Goal: Task Accomplishment & Management: Use online tool/utility

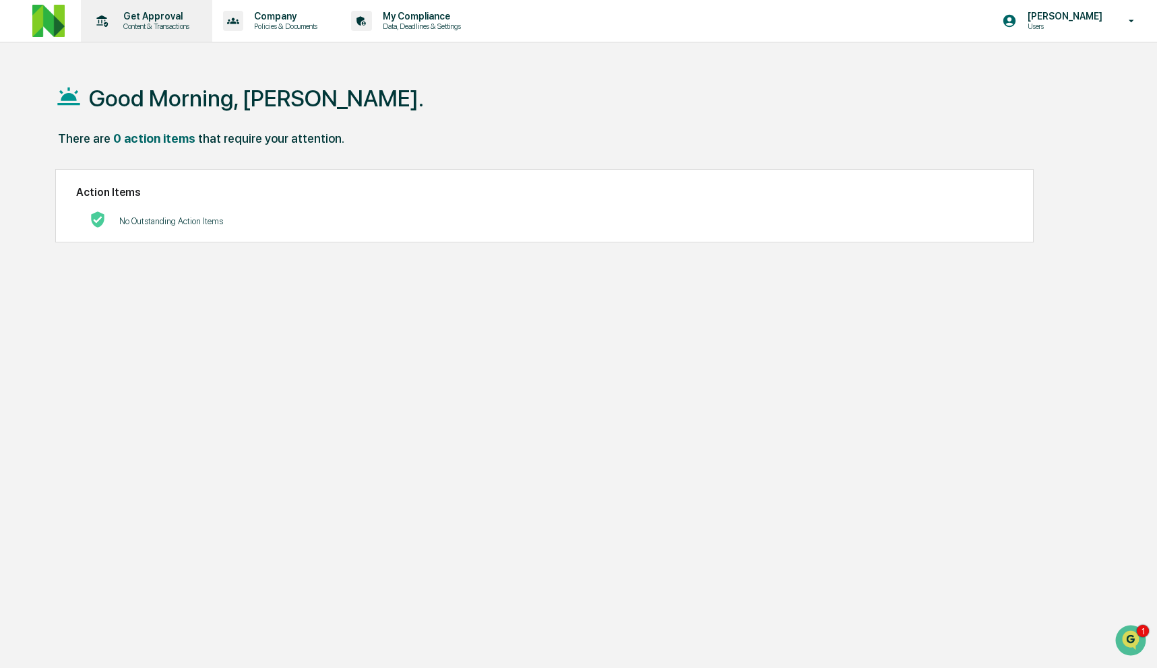
click at [148, 20] on p "Get Approval" at bounding box center [155, 16] width 84 height 11
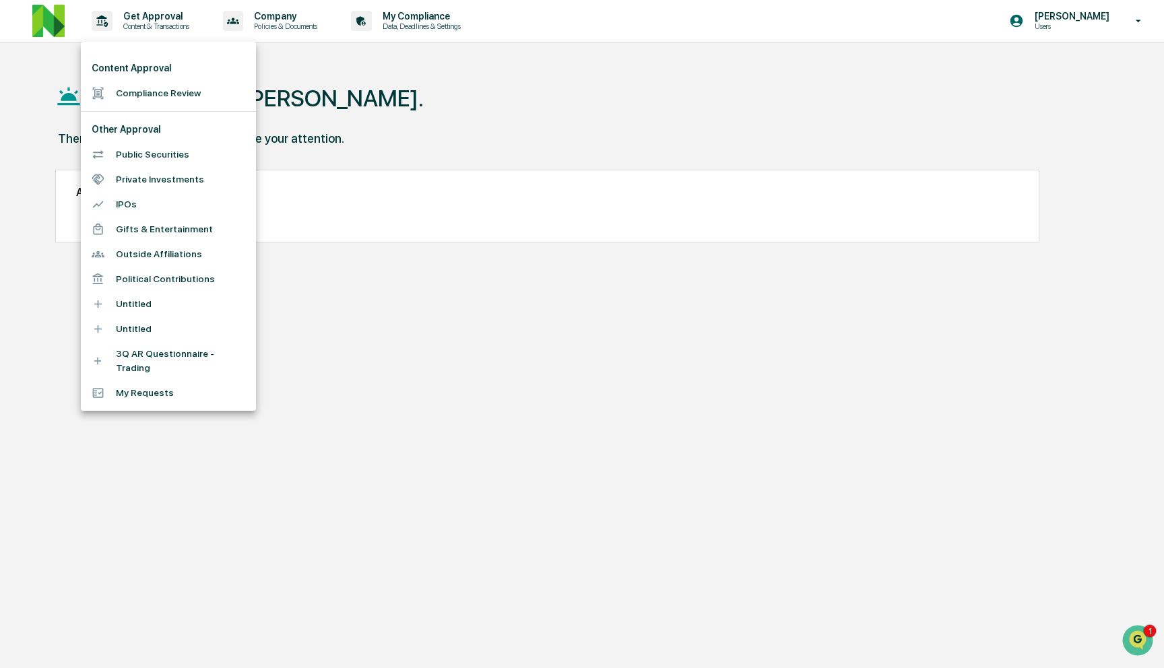
click at [150, 91] on li "Compliance Review" at bounding box center [168, 93] width 175 height 25
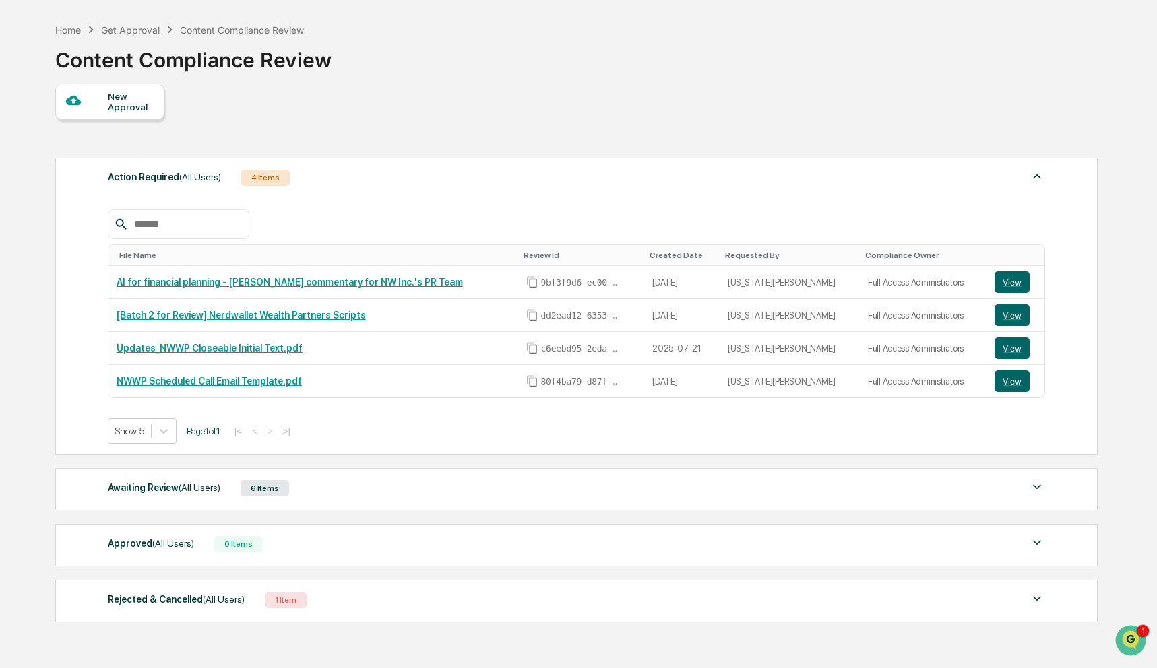
scroll to position [114, 0]
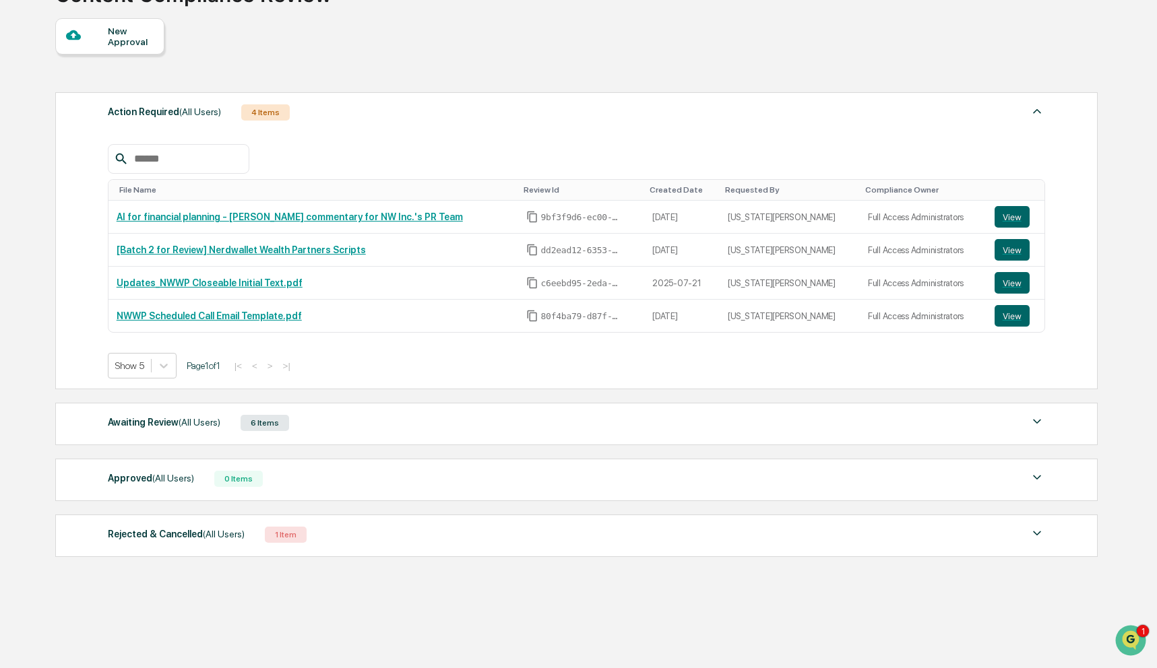
click at [366, 437] on div "Awaiting Review (All Users) 6 Items File Name Review Id Created Date Requested …" at bounding box center [576, 424] width 1042 height 42
click at [394, 416] on div "Awaiting Review (All Users) 6 Items" at bounding box center [576, 423] width 937 height 19
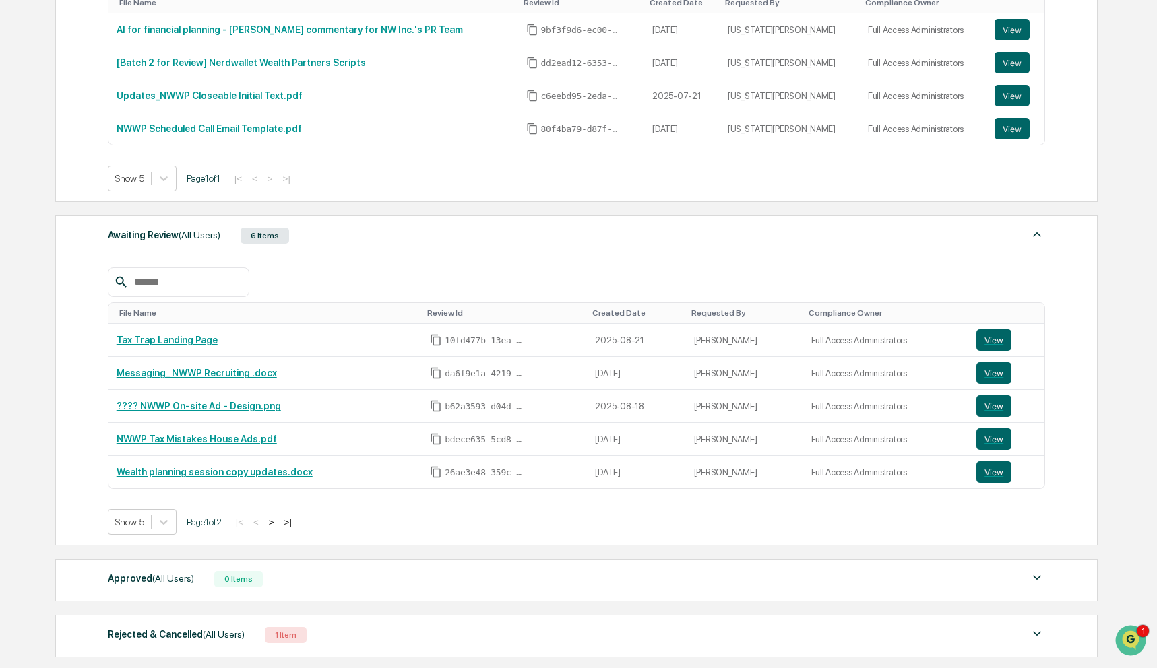
scroll to position [336, 0]
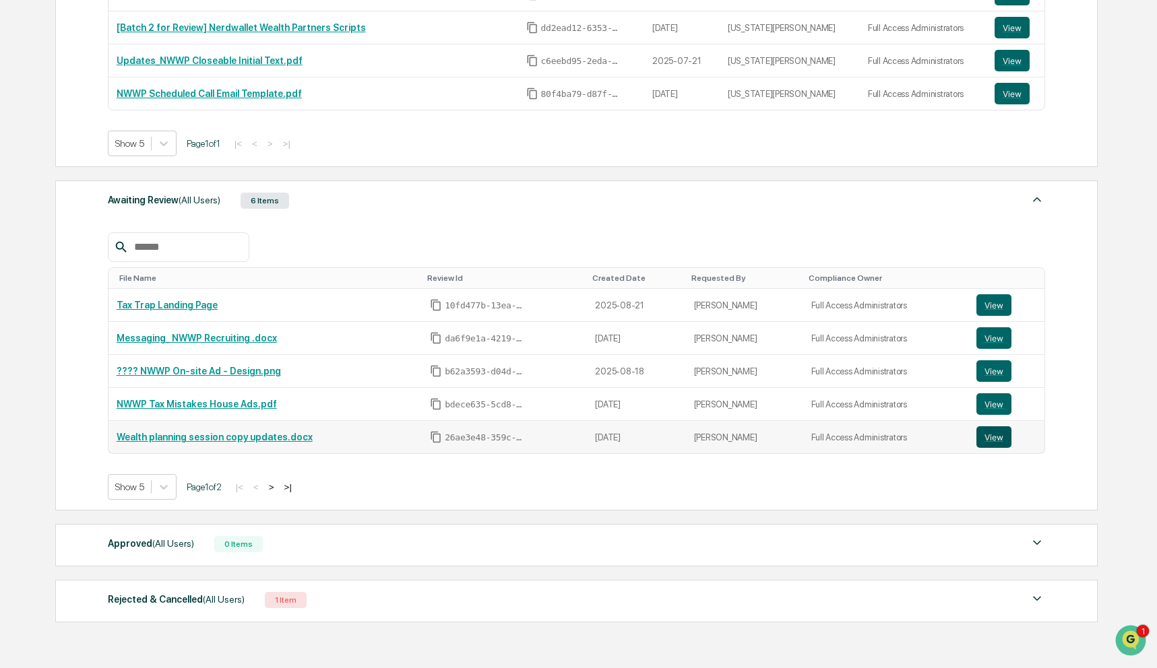
click at [997, 435] on button "View" at bounding box center [993, 437] width 35 height 22
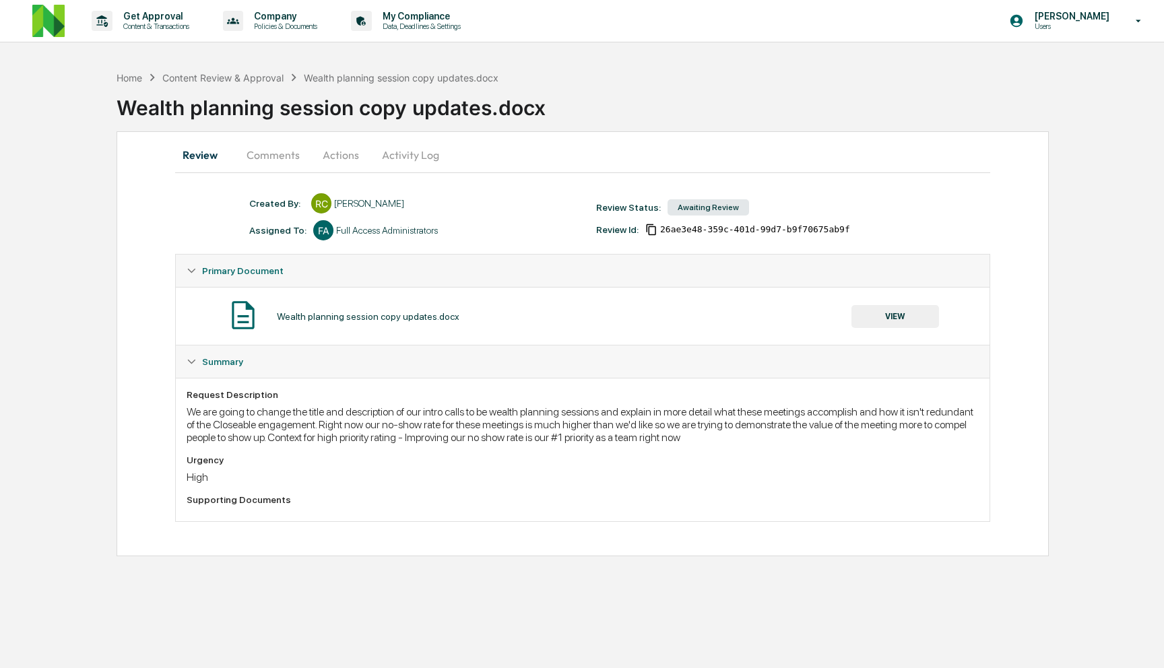
click at [260, 151] on button "Comments" at bounding box center [273, 155] width 75 height 32
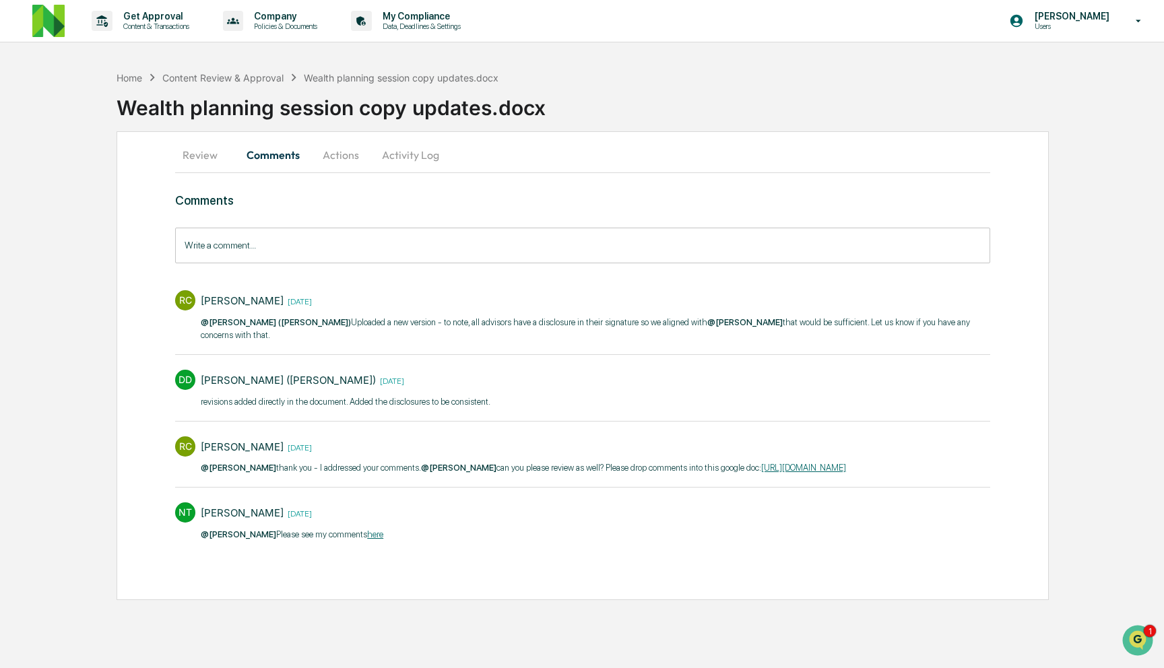
click at [275, 243] on input "Write a comment..." at bounding box center [582, 246] width 815 height 36
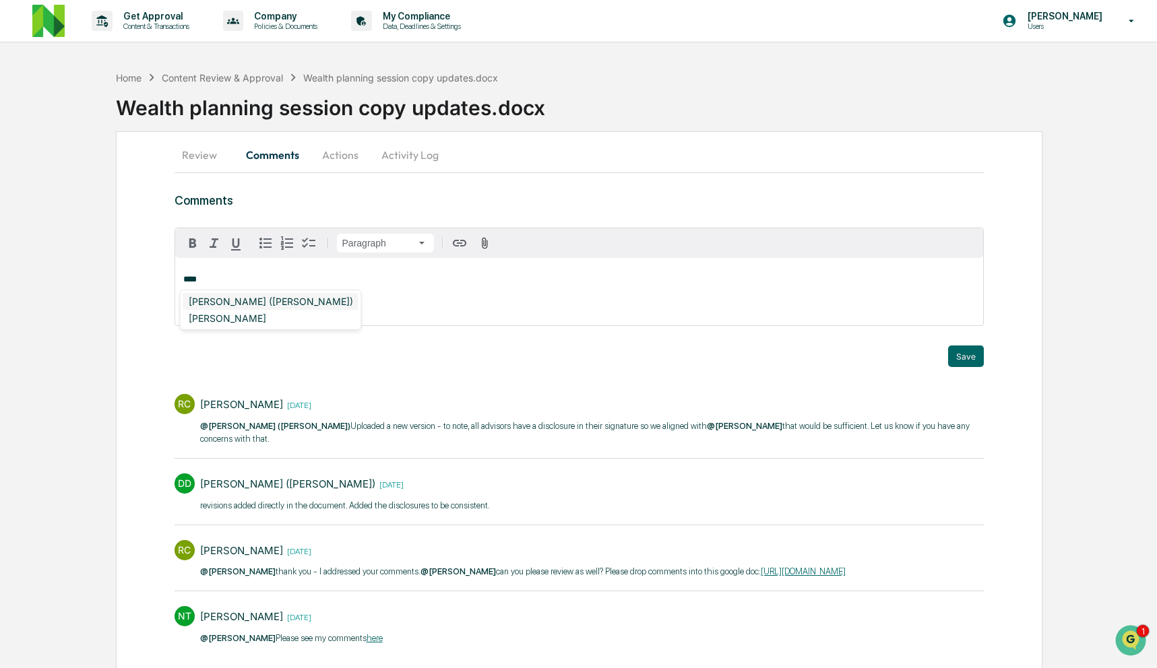
click at [199, 299] on div "DeeAnn Mays (Dempsey)" at bounding box center [270, 301] width 175 height 17
click at [761, 577] on link "https://docs.google.com/document/d/1wudc8gyS7UDC_H7WEG_-CGik_f60j3Xx/edit" at bounding box center [803, 572] width 85 height 10
click at [441, 286] on div "**********" at bounding box center [579, 291] width 809 height 67
click at [214, 303] on div "Neshie Tiwari" at bounding box center [227, 301] width 88 height 17
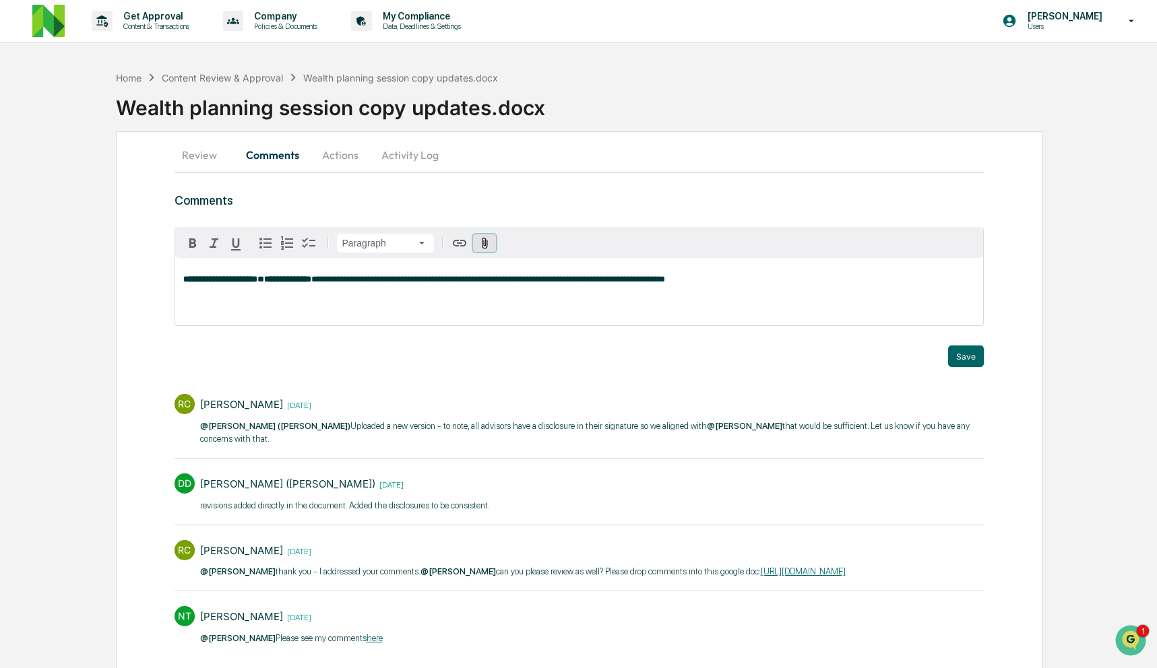
click at [490, 245] on button "button" at bounding box center [485, 243] width 24 height 18
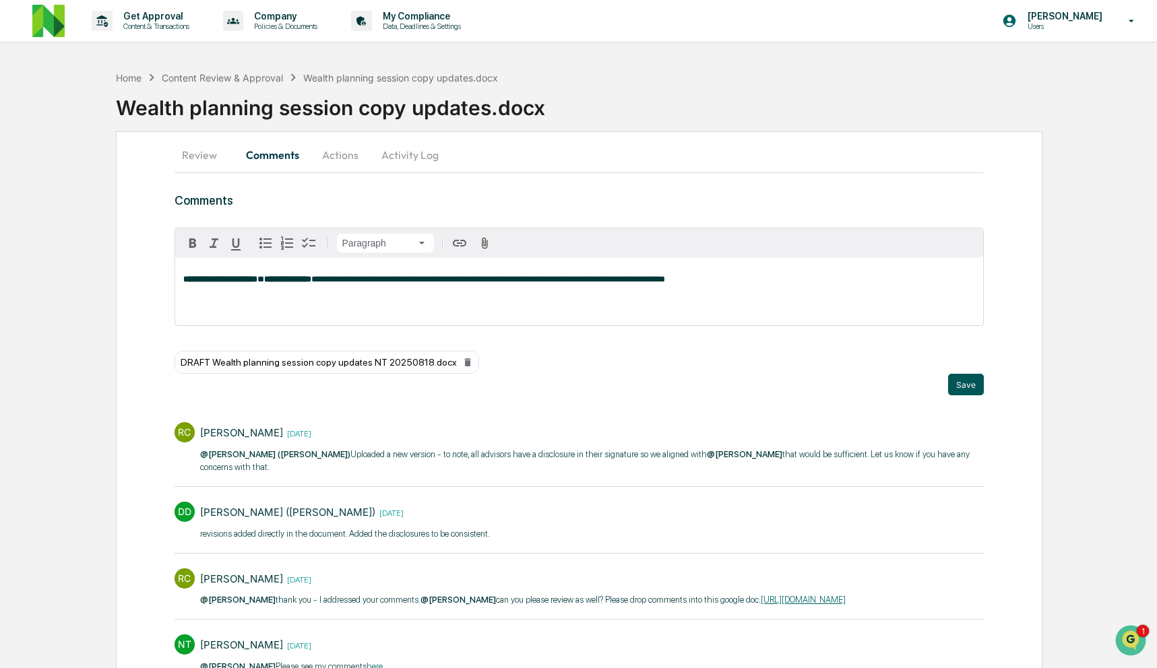
click at [964, 357] on div "DRAFT Wealth planning session copy updates NT 20250818.docx" at bounding box center [580, 362] width 810 height 23
click at [965, 386] on button "Save" at bounding box center [966, 385] width 36 height 22
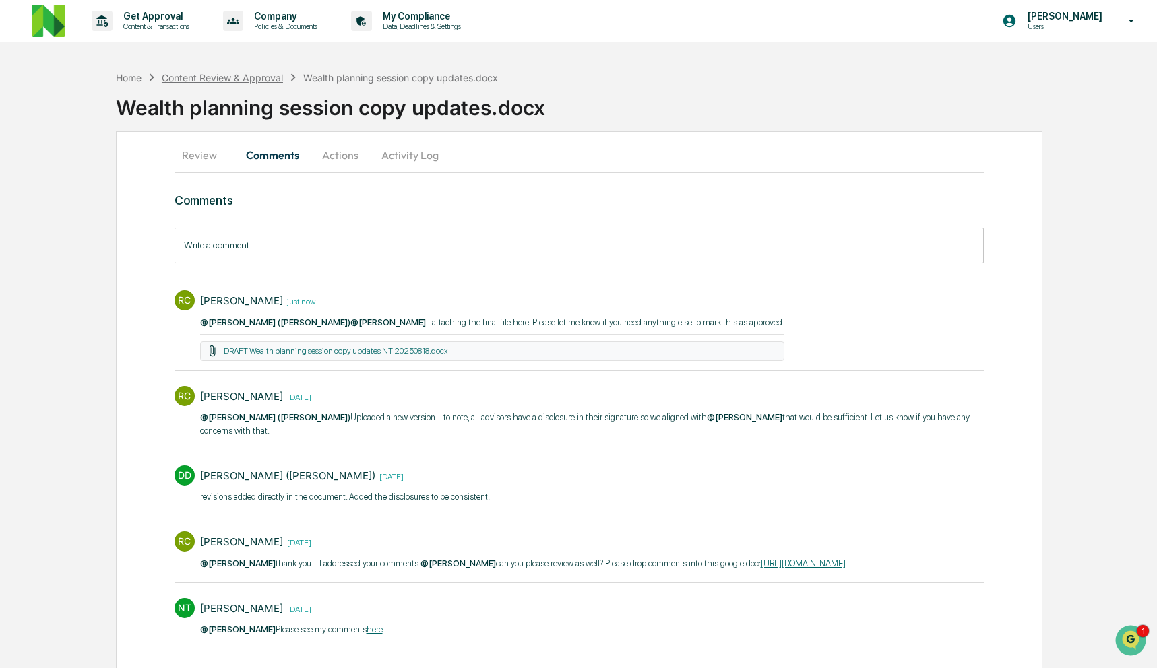
click at [229, 77] on div "Content Review & Approval" at bounding box center [222, 77] width 121 height 11
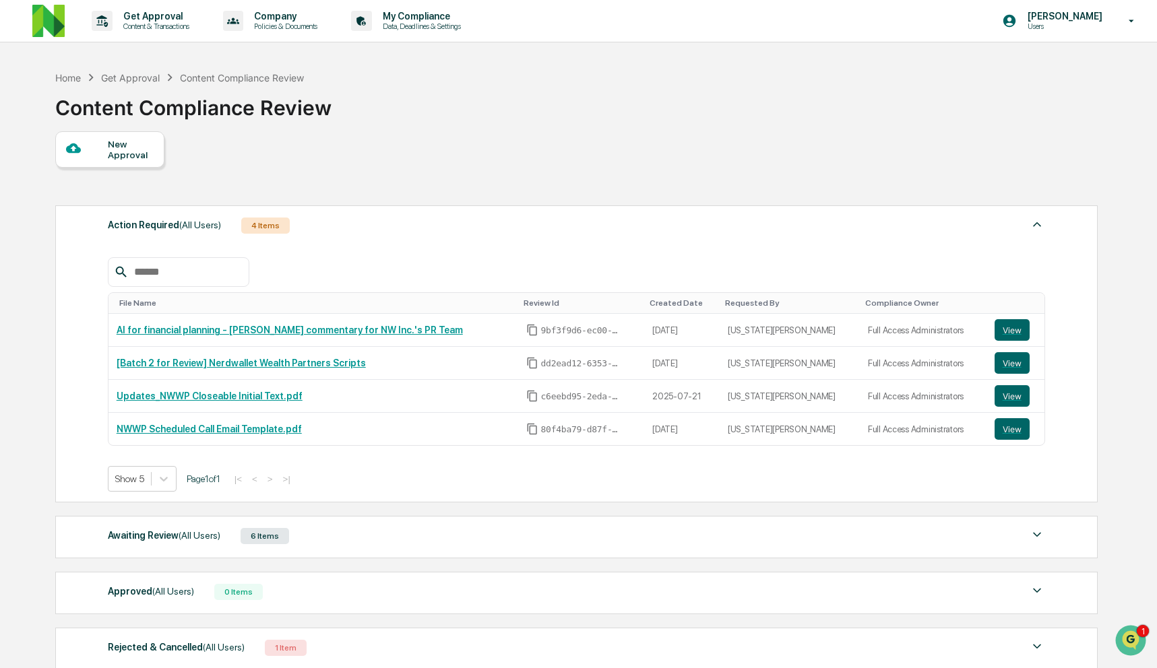
click at [362, 532] on div "Awaiting Review (All Users) 6 Items" at bounding box center [576, 536] width 937 height 19
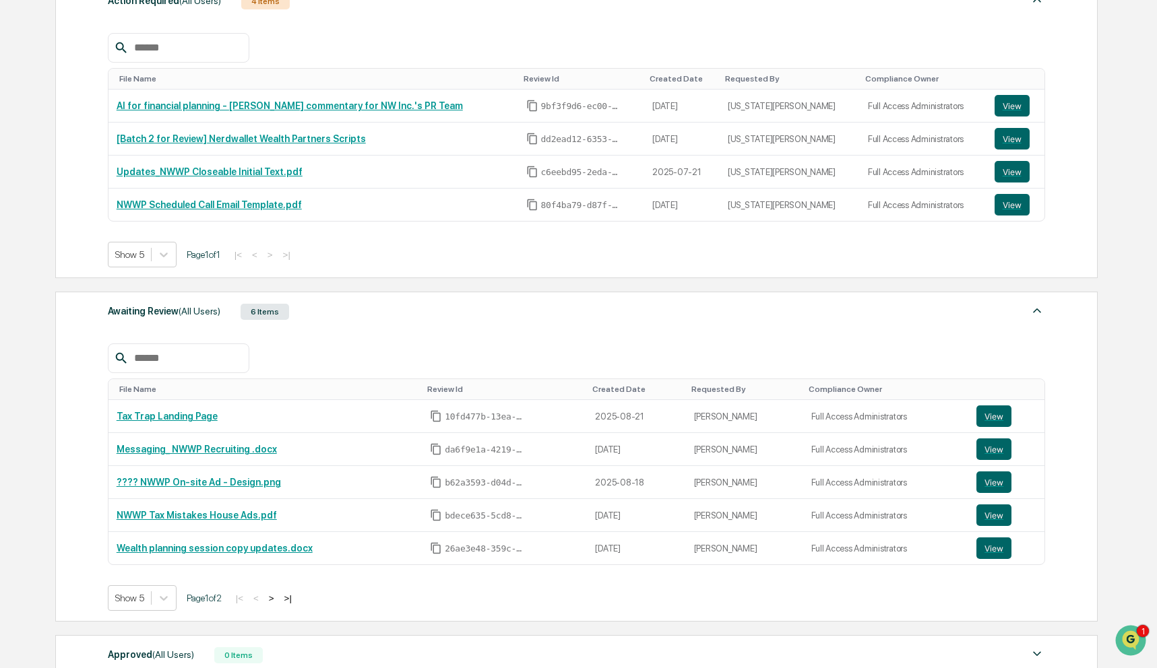
scroll to position [228, 0]
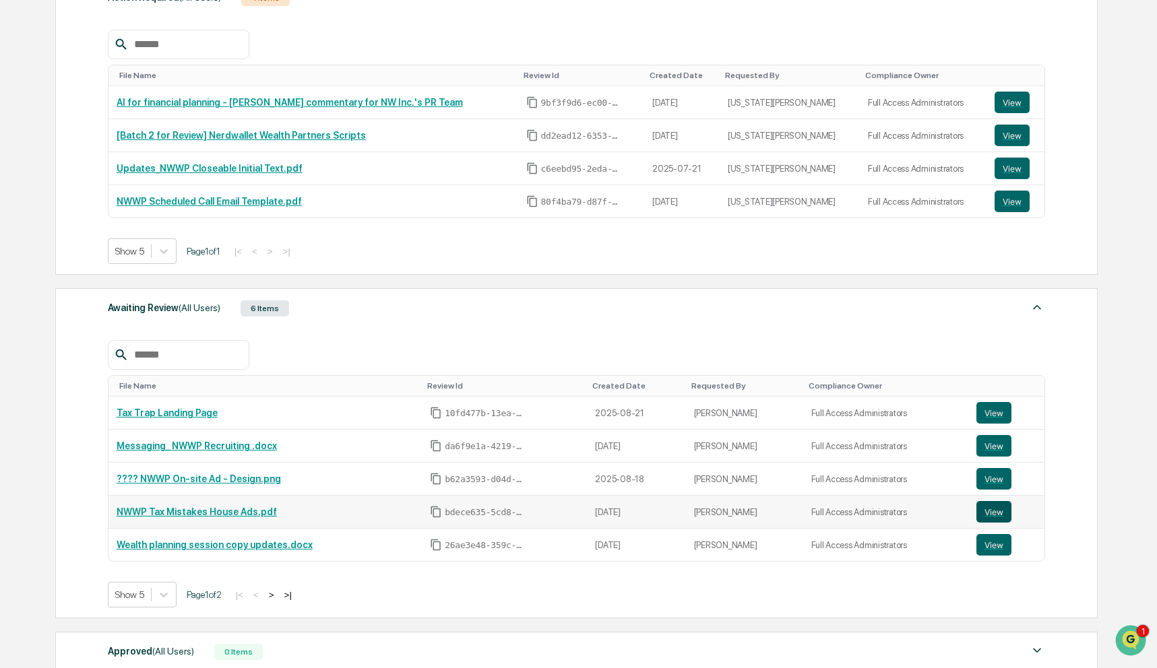
click at [986, 511] on button "View" at bounding box center [993, 512] width 35 height 22
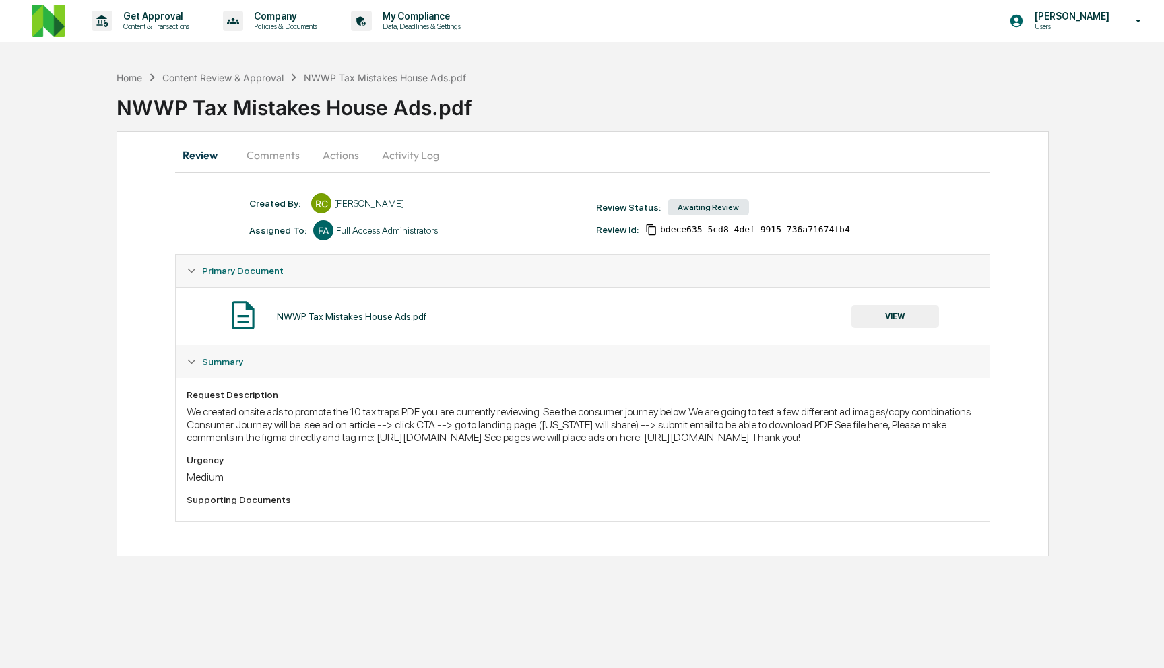
click at [344, 162] on button "Actions" at bounding box center [341, 155] width 61 height 32
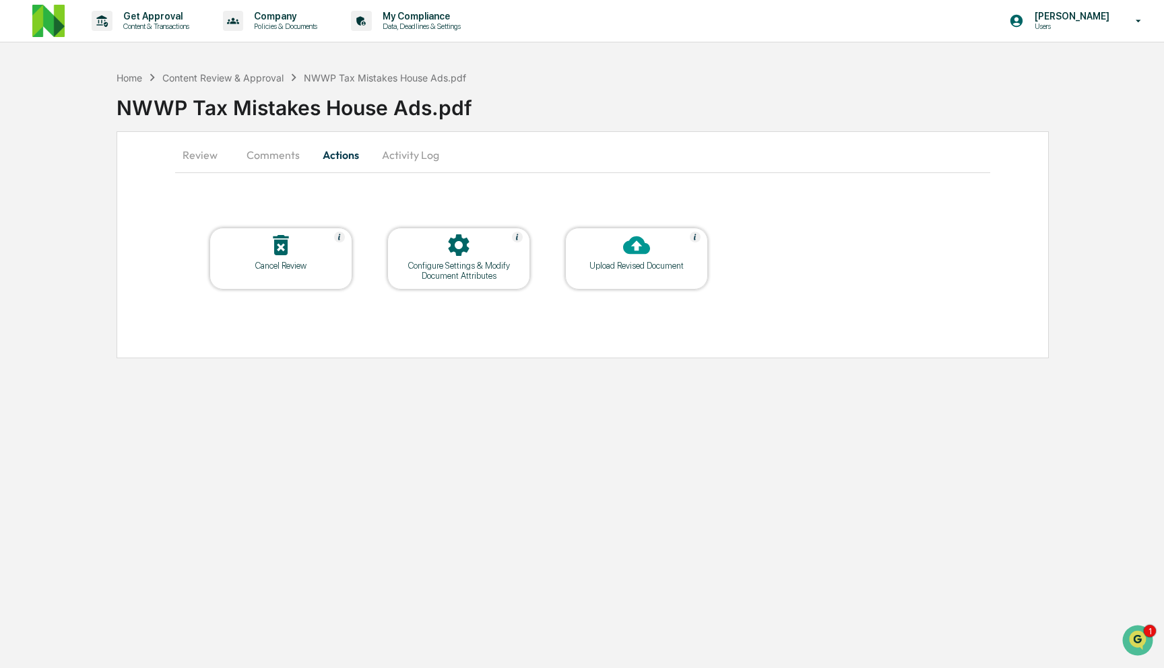
click at [286, 146] on button "Comments" at bounding box center [273, 155] width 75 height 32
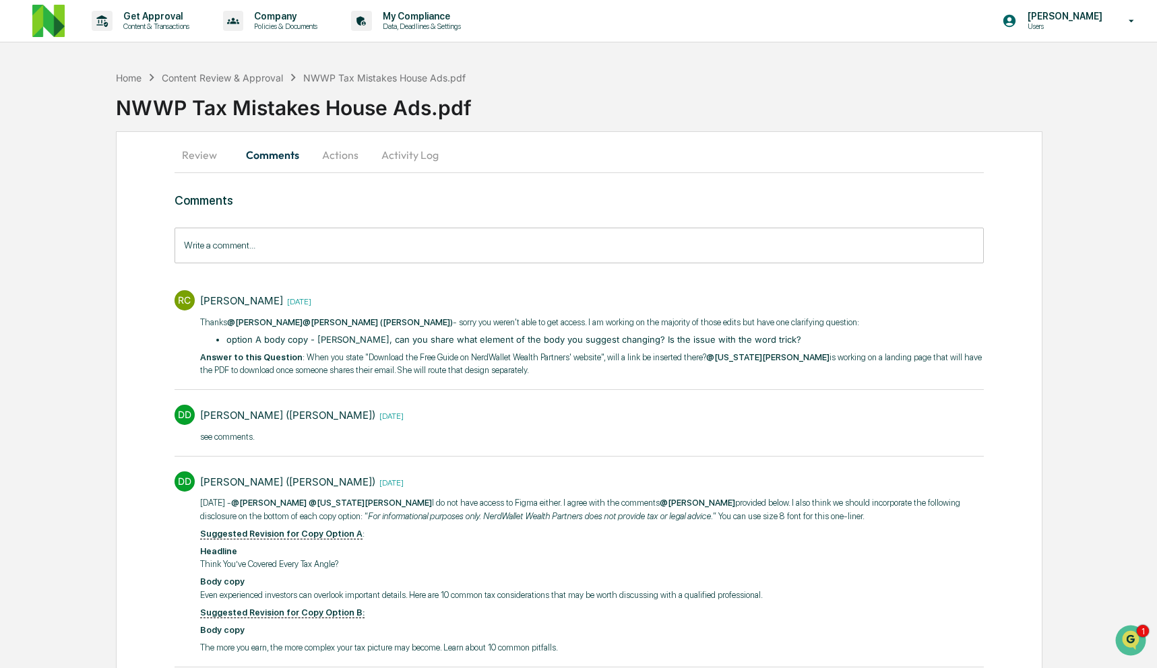
click at [314, 254] on input "Write a comment..." at bounding box center [580, 246] width 810 height 36
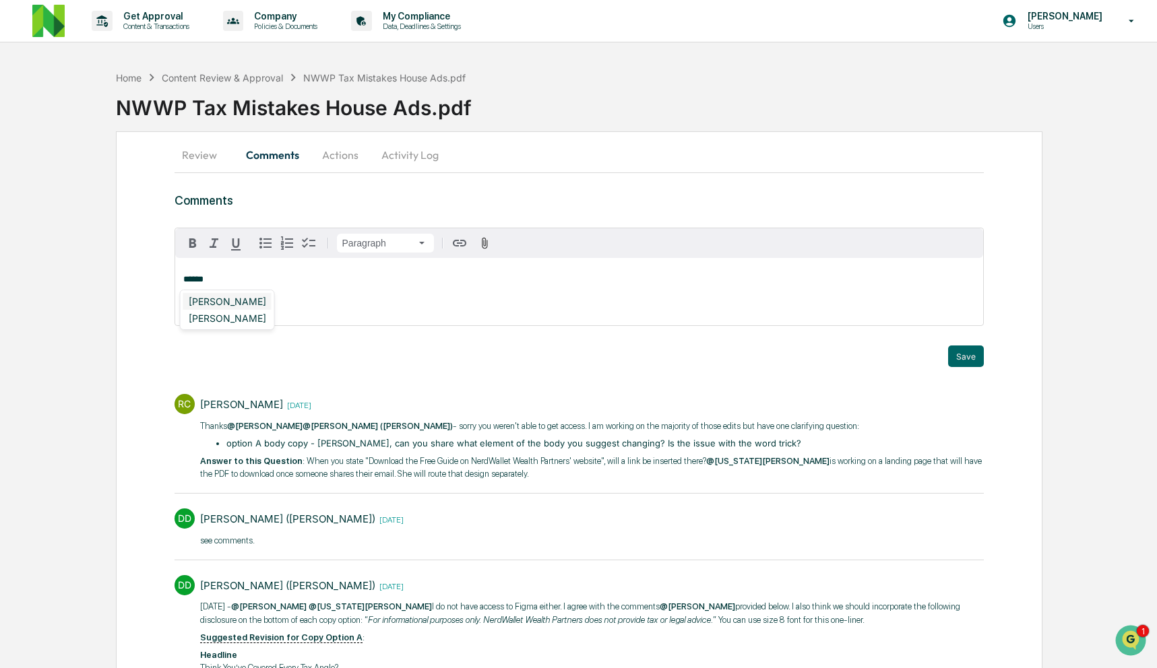
click at [239, 294] on div "[PERSON_NAME]" at bounding box center [227, 301] width 88 height 17
click at [251, 307] on div "DeeAnn Mays (Dempsey)" at bounding box center [270, 301] width 175 height 17
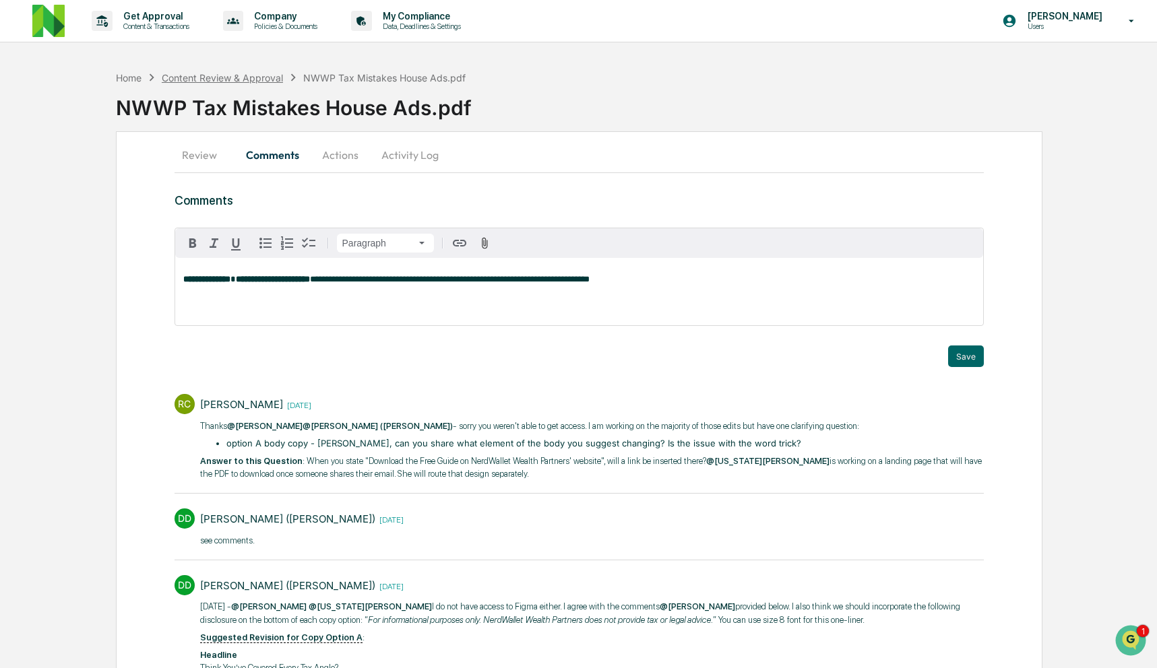
click at [257, 81] on div "Content Review & Approval" at bounding box center [222, 77] width 121 height 11
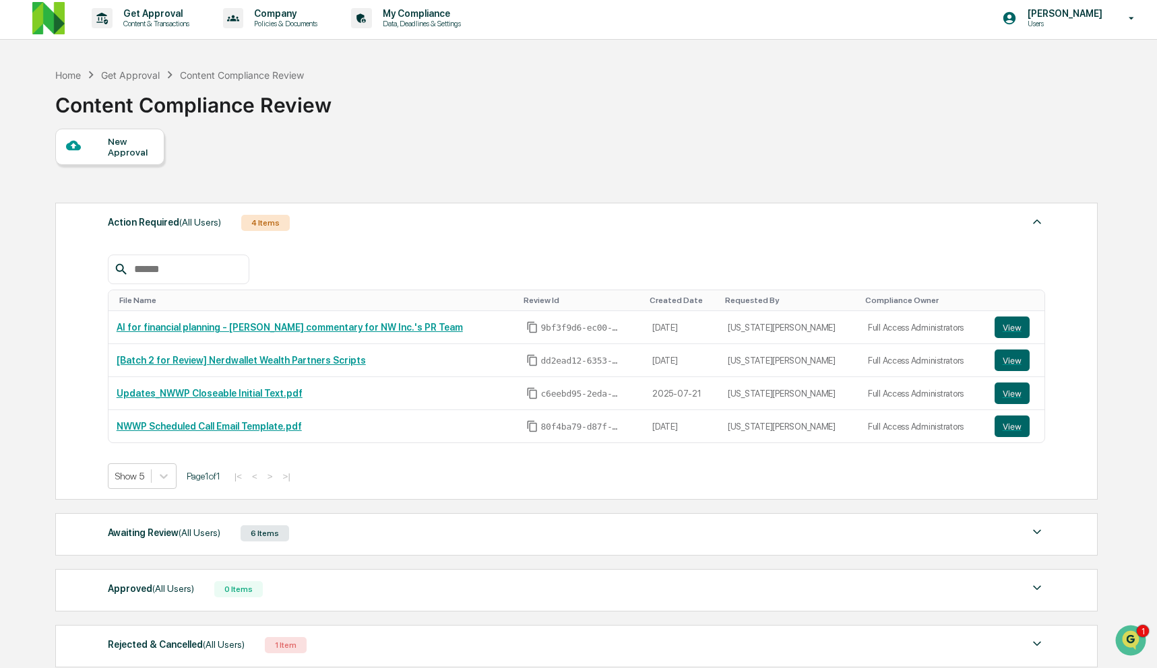
click at [552, 538] on div "Awaiting Review (All Users) 6 Items" at bounding box center [576, 533] width 937 height 19
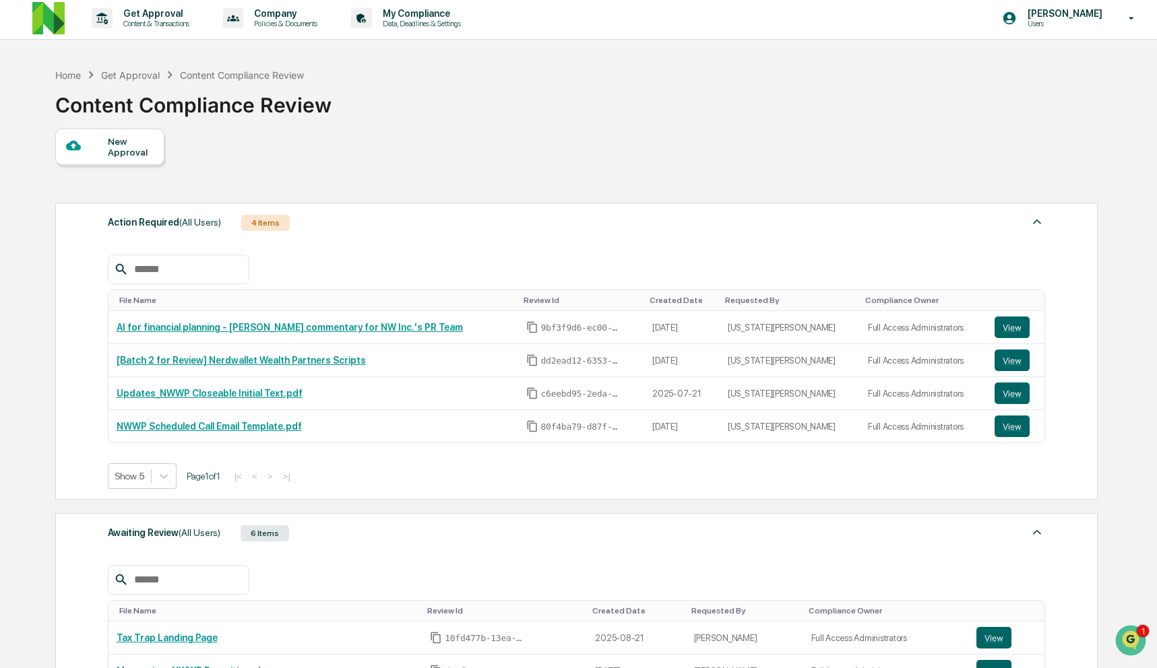
scroll to position [264, 0]
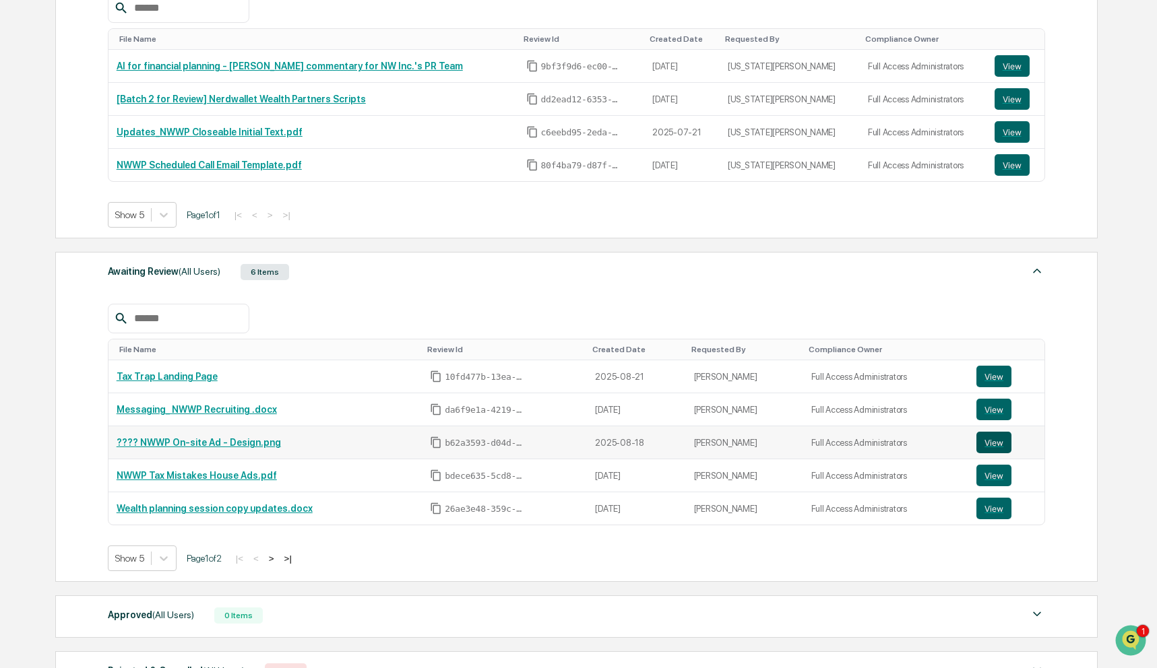
click at [993, 441] on button "View" at bounding box center [993, 443] width 35 height 22
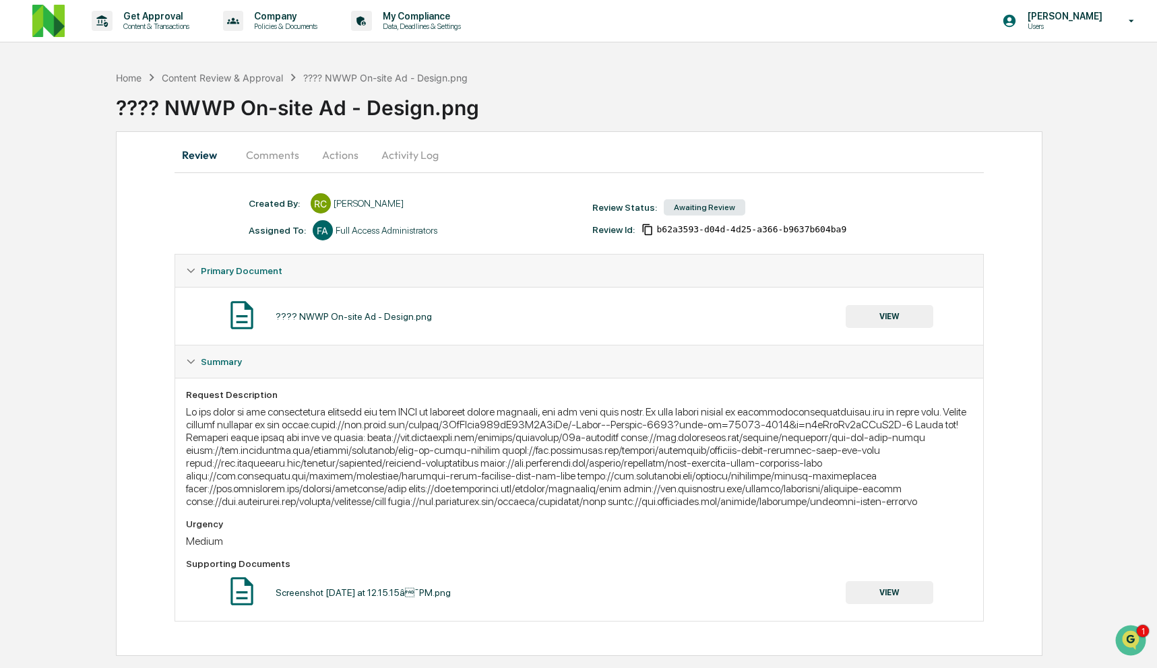
click at [298, 152] on button "Comments" at bounding box center [272, 155] width 75 height 32
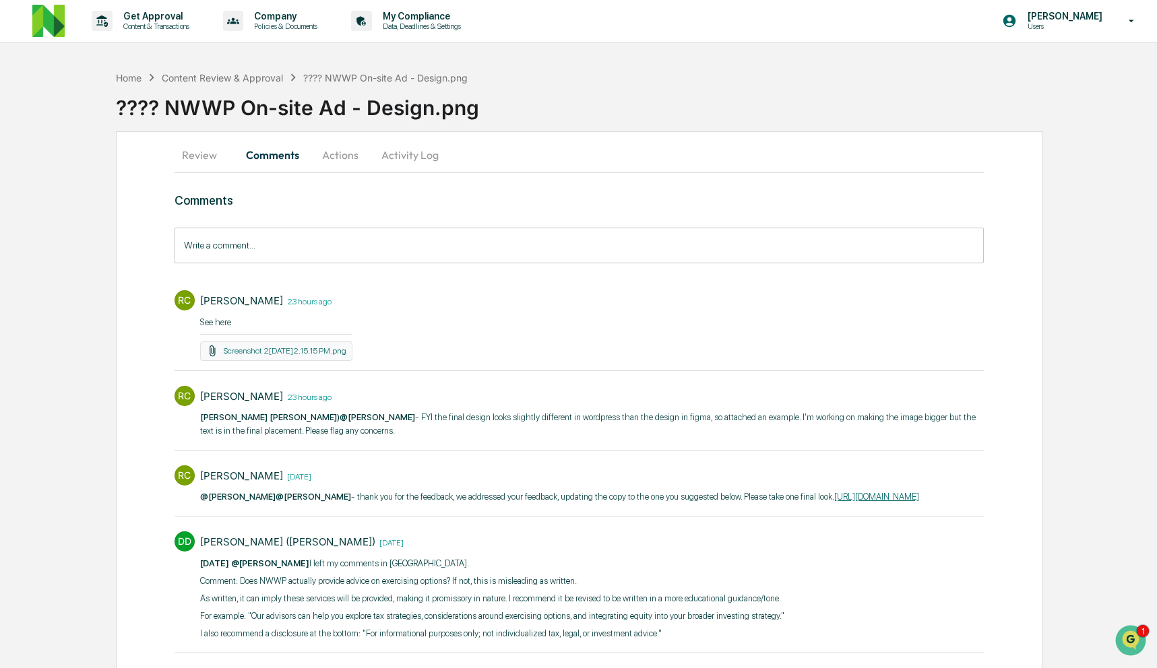
click at [786, 315] on div "RC Rachel Carlisle 23 hours ago ​See here Screenshot 2025-08-21 at 12.15.15 PM.…" at bounding box center [580, 323] width 810 height 79
drag, startPoint x: 759, startPoint y: 507, endPoint x: 199, endPoint y: 509, distance: 560.6
click at [199, 509] on div "RC Rachel Carlisle 3 days ago @DeeAnn Dempsey ​ @Neshie Tiwari - thank you for …" at bounding box center [580, 484] width 810 height 50
copy link "https://www.figma.com/design/4WlCGede307jP90Y1D7bLu/-Match--Handoff-2025?node-i…"
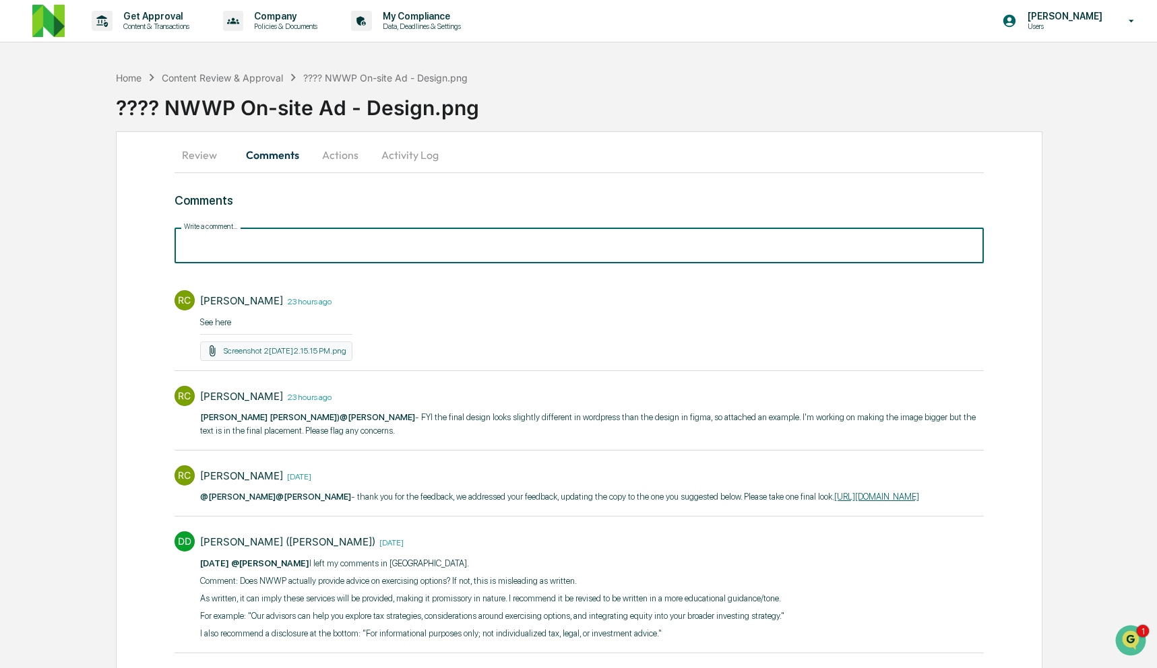
click at [424, 253] on input "Write a comment..." at bounding box center [580, 246] width 810 height 36
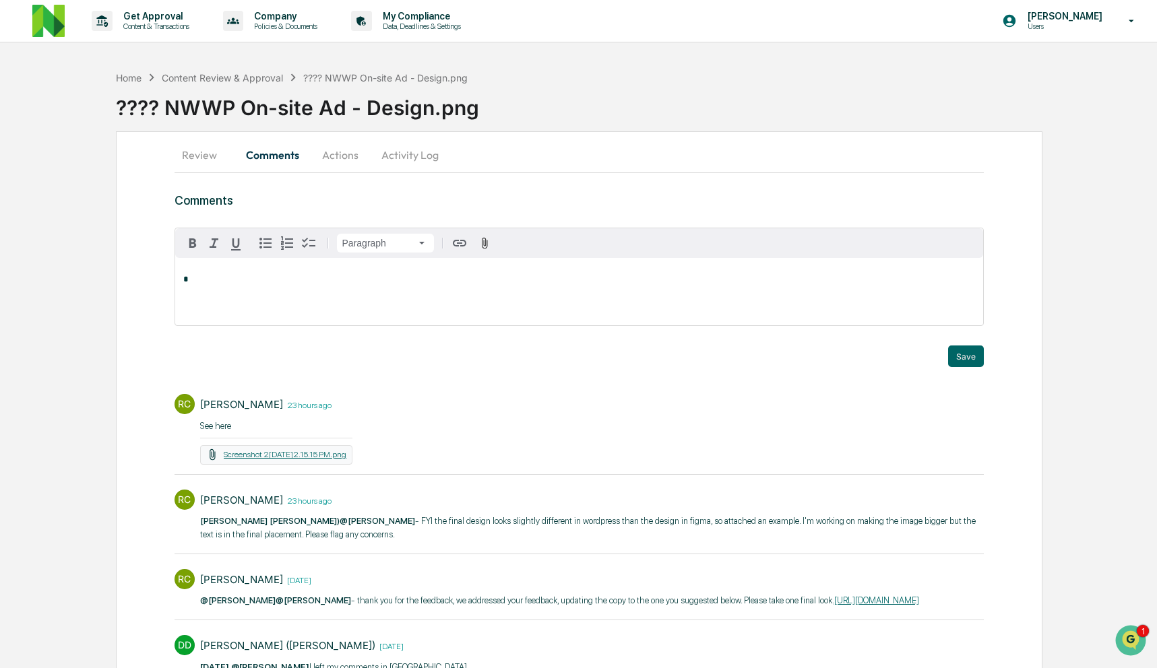
click at [323, 451] on link "Screenshot 2025-08-21 at 12.15.15 PM.png" at bounding box center [285, 454] width 123 height 9
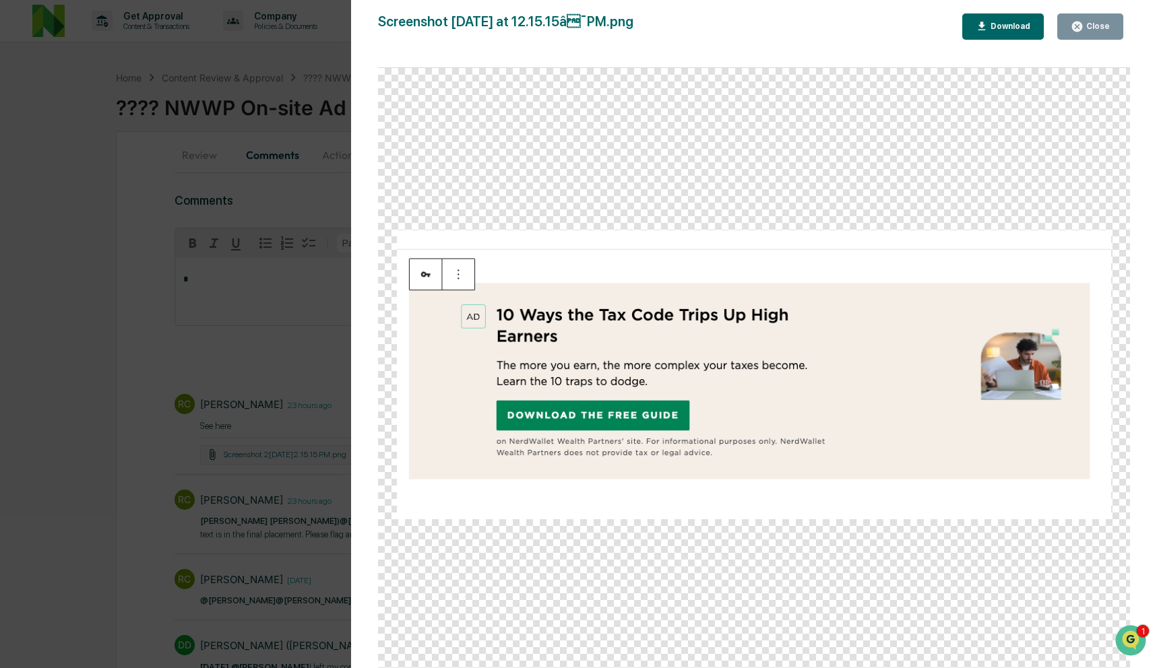
click at [1100, 32] on button "Close" at bounding box center [1090, 26] width 66 height 26
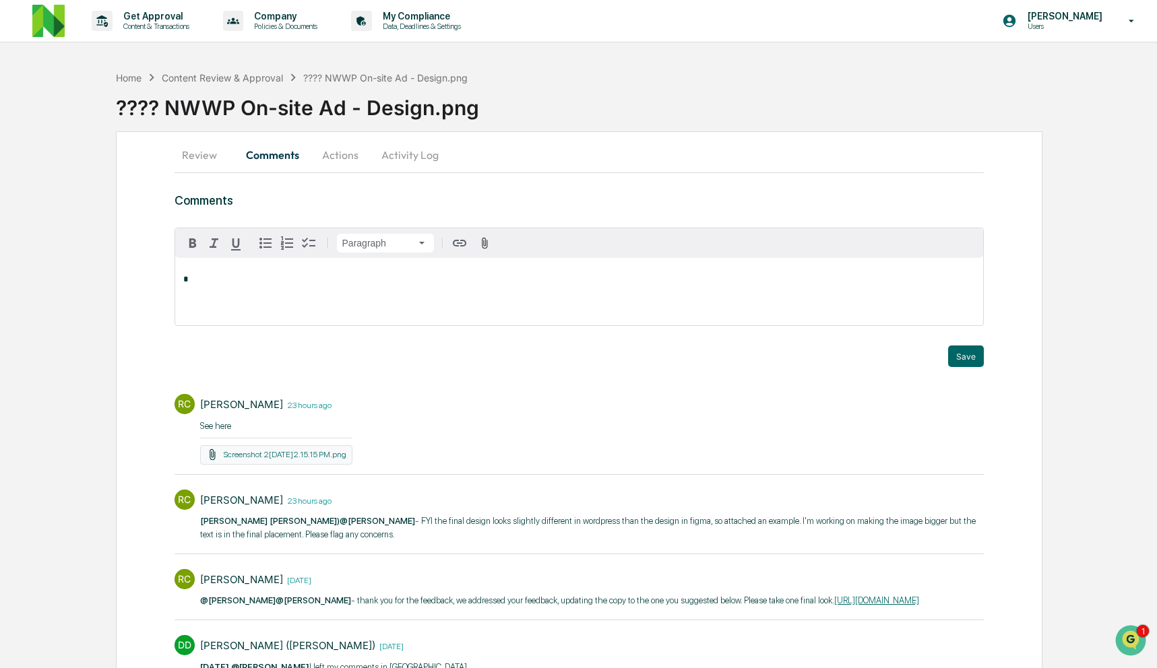
click at [581, 295] on div "*" at bounding box center [579, 291] width 809 height 67
click at [292, 307] on div "DeeAnn Mays (Dempsey)" at bounding box center [270, 301] width 175 height 17
click at [232, 305] on div "Neshie Tiwari" at bounding box center [227, 301] width 88 height 17
click at [307, 286] on div "**********" at bounding box center [579, 291] width 809 height 67
click at [482, 249] on icon "button" at bounding box center [484, 243] width 13 height 13
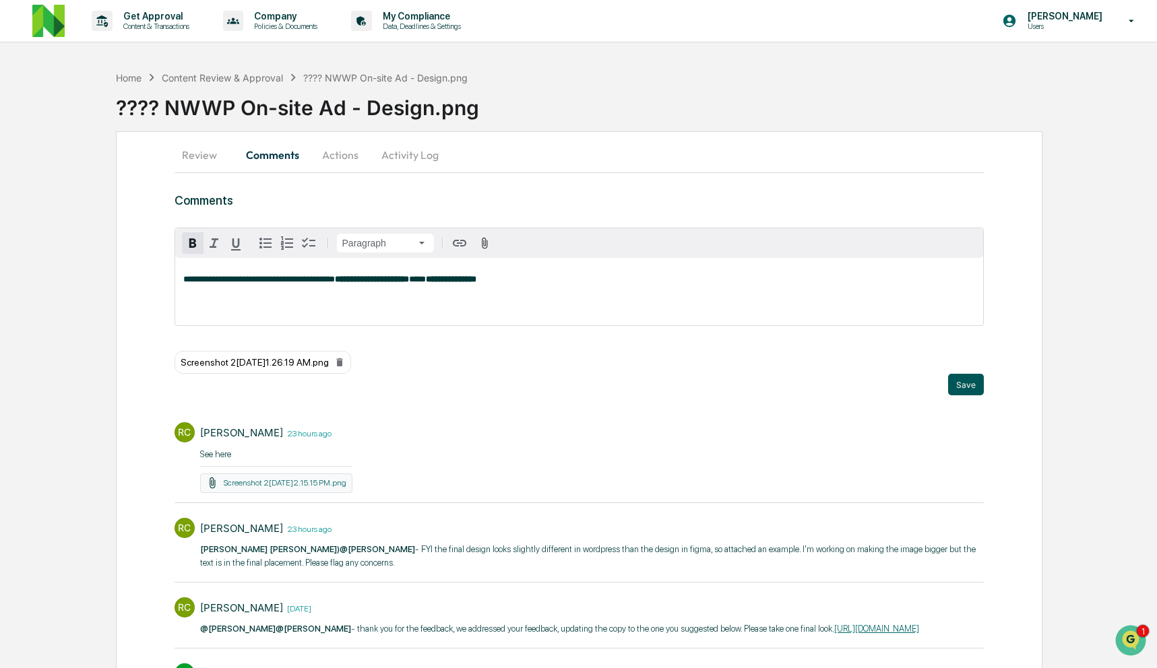
click at [972, 383] on button "Save" at bounding box center [966, 385] width 36 height 22
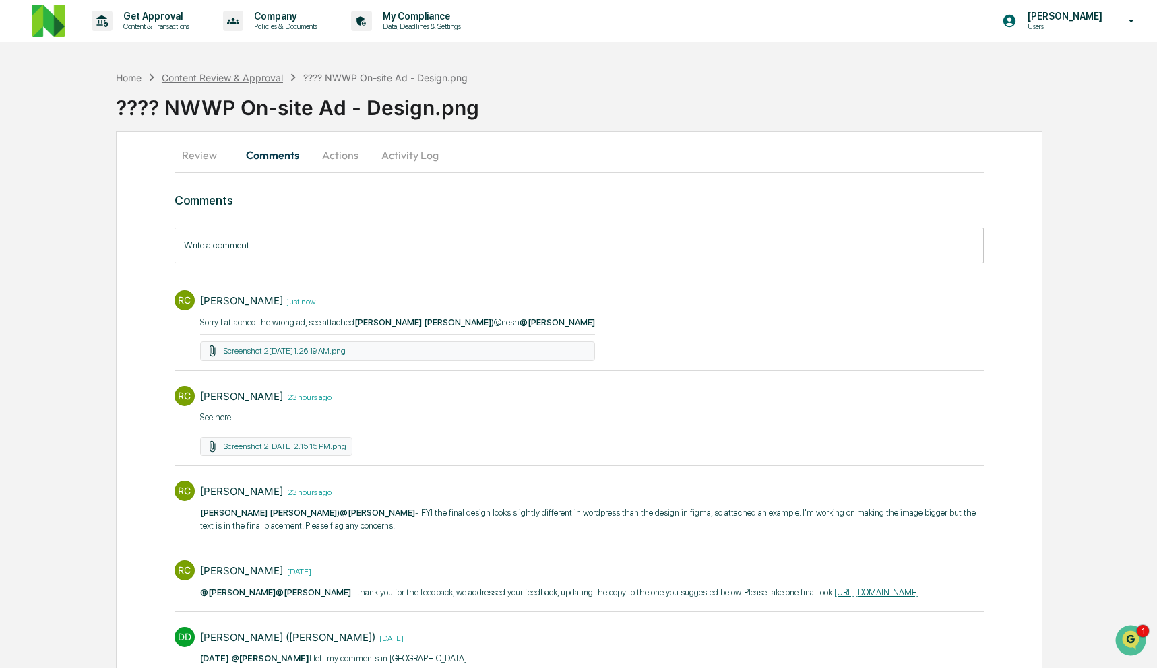
click at [250, 77] on div "Content Review & Approval" at bounding box center [222, 77] width 121 height 11
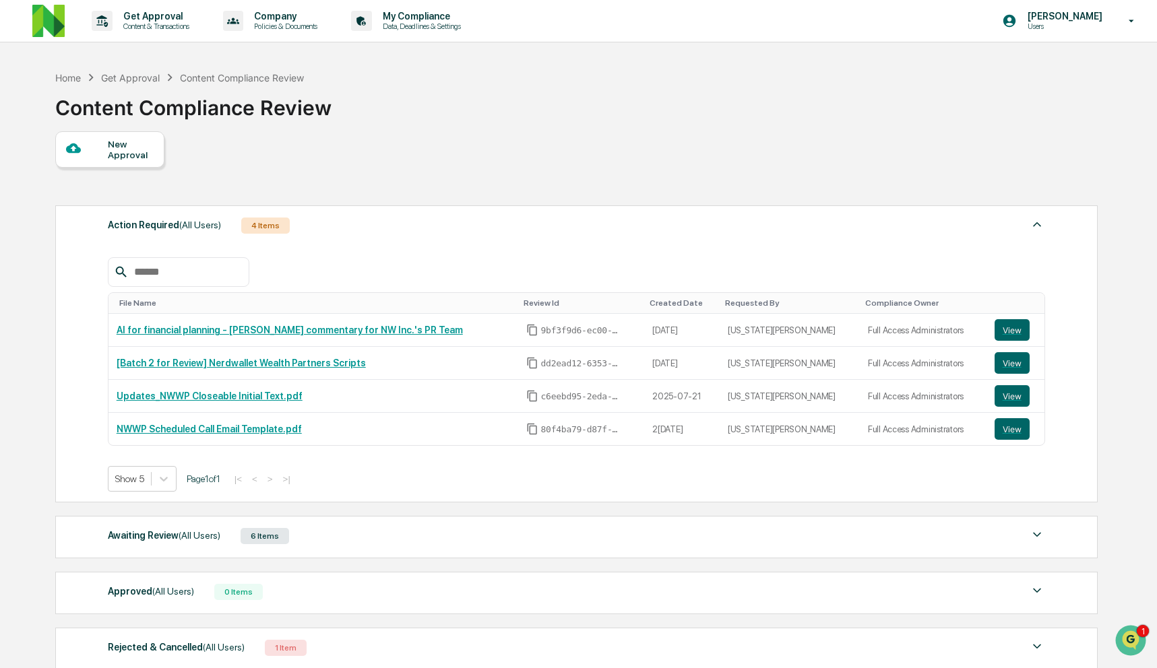
click at [472, 541] on div "Awaiting Review (All Users) 6 Items" at bounding box center [576, 536] width 937 height 19
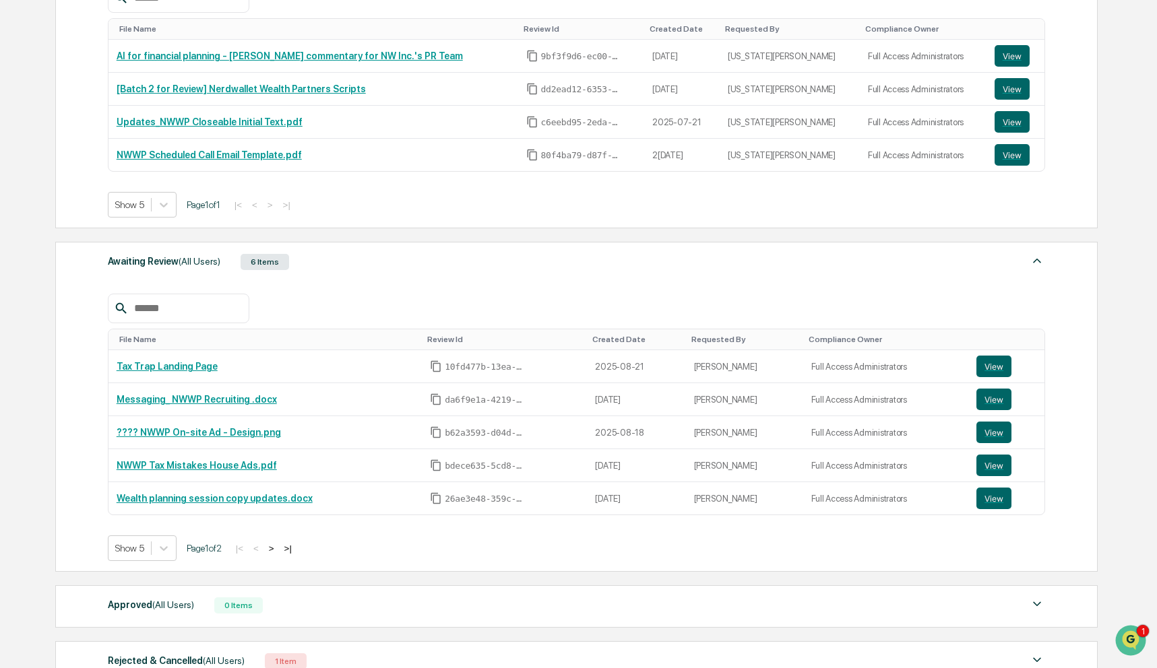
scroll to position [371, 0]
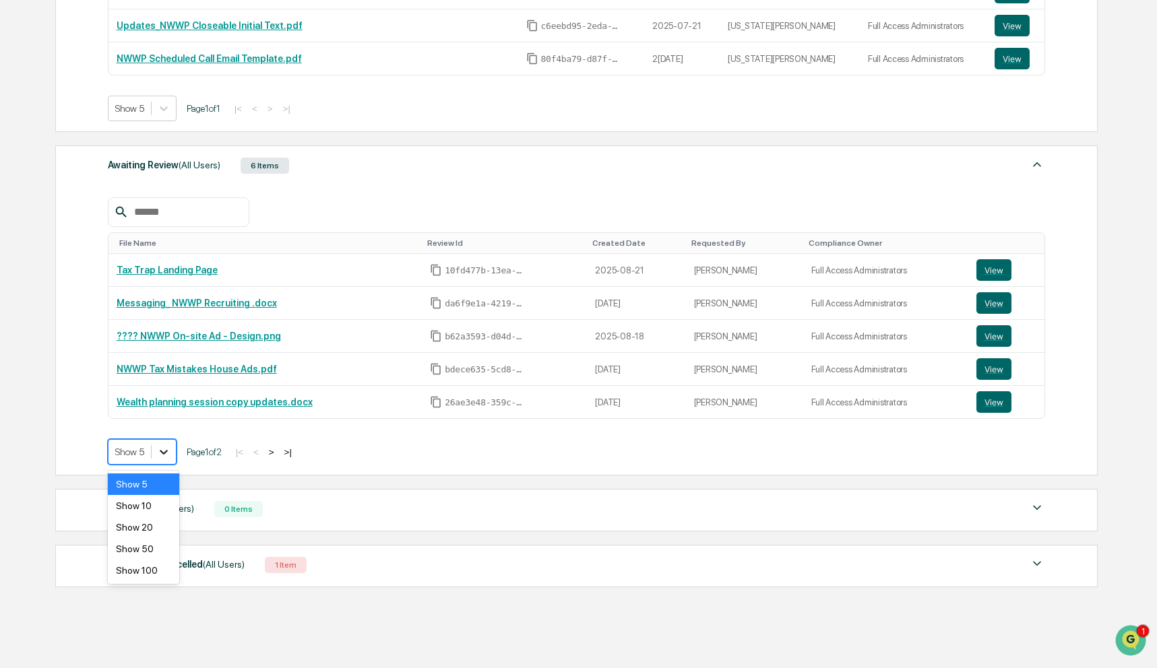
click at [170, 454] on icon at bounding box center [163, 451] width 13 height 13
click at [156, 542] on div "Show 50" at bounding box center [143, 549] width 71 height 22
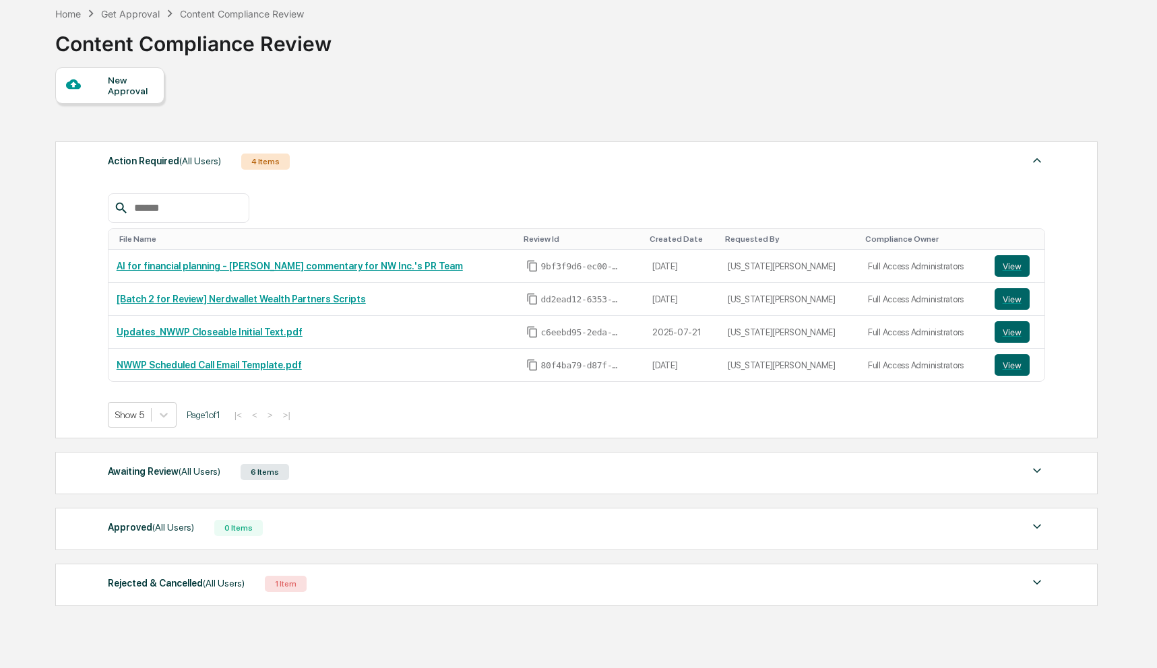
click at [383, 465] on div "Awaiting Review (All Users) 6 Items" at bounding box center [576, 472] width 937 height 19
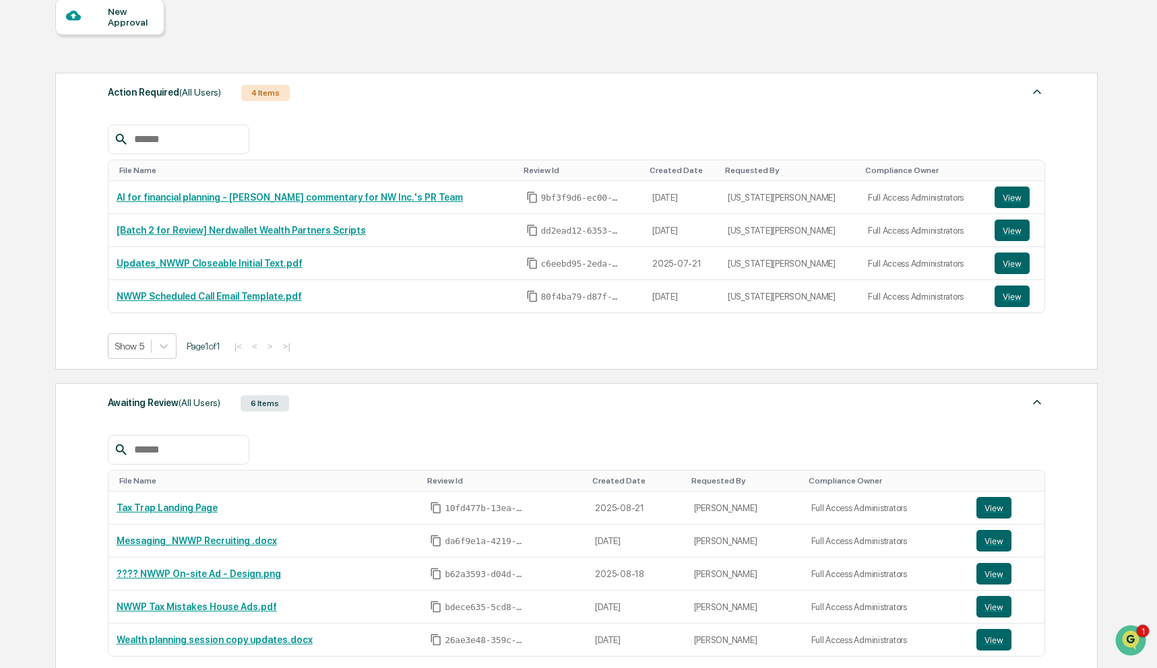
scroll to position [327, 0]
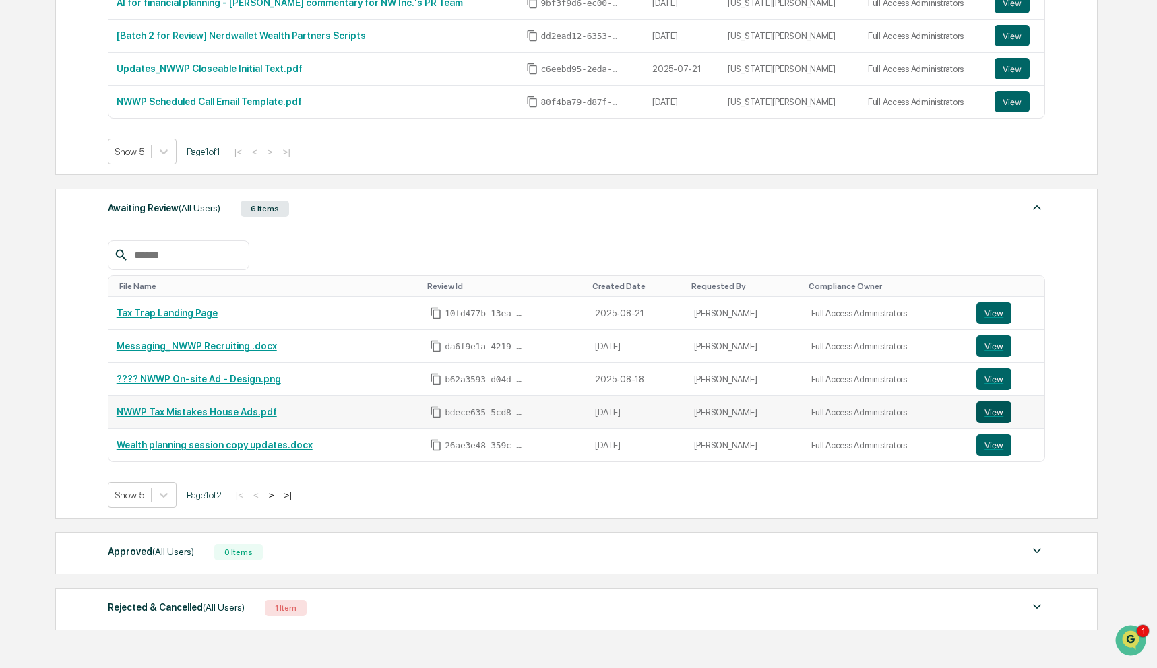
click at [998, 419] on button "View" at bounding box center [993, 413] width 35 height 22
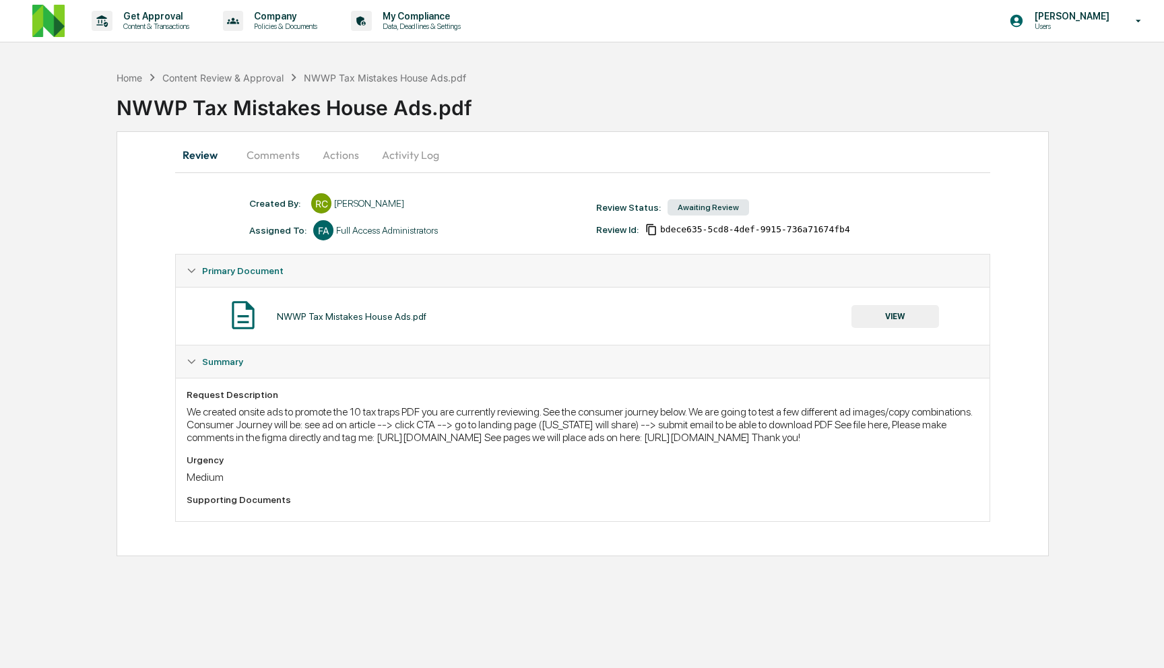
click at [292, 153] on button "Comments" at bounding box center [273, 155] width 75 height 32
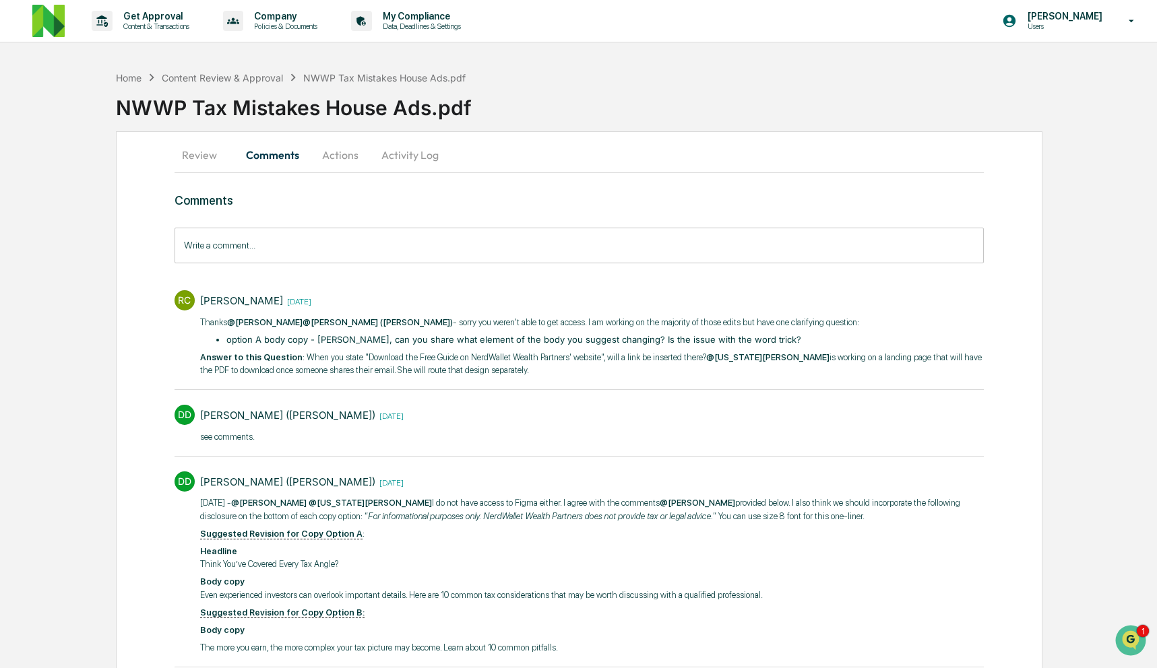
click at [296, 245] on input "Write a comment..." at bounding box center [580, 246] width 810 height 36
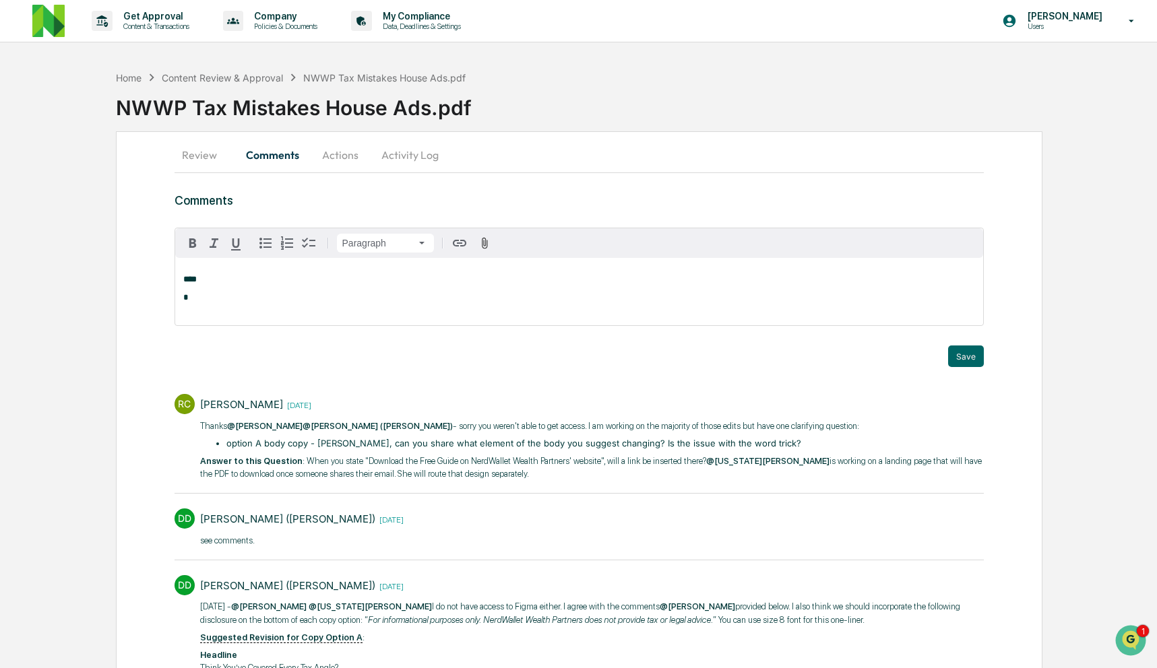
click at [569, 276] on p "****" at bounding box center [579, 279] width 792 height 9
click at [228, 301] on div "[PERSON_NAME]" at bounding box center [227, 301] width 88 height 17
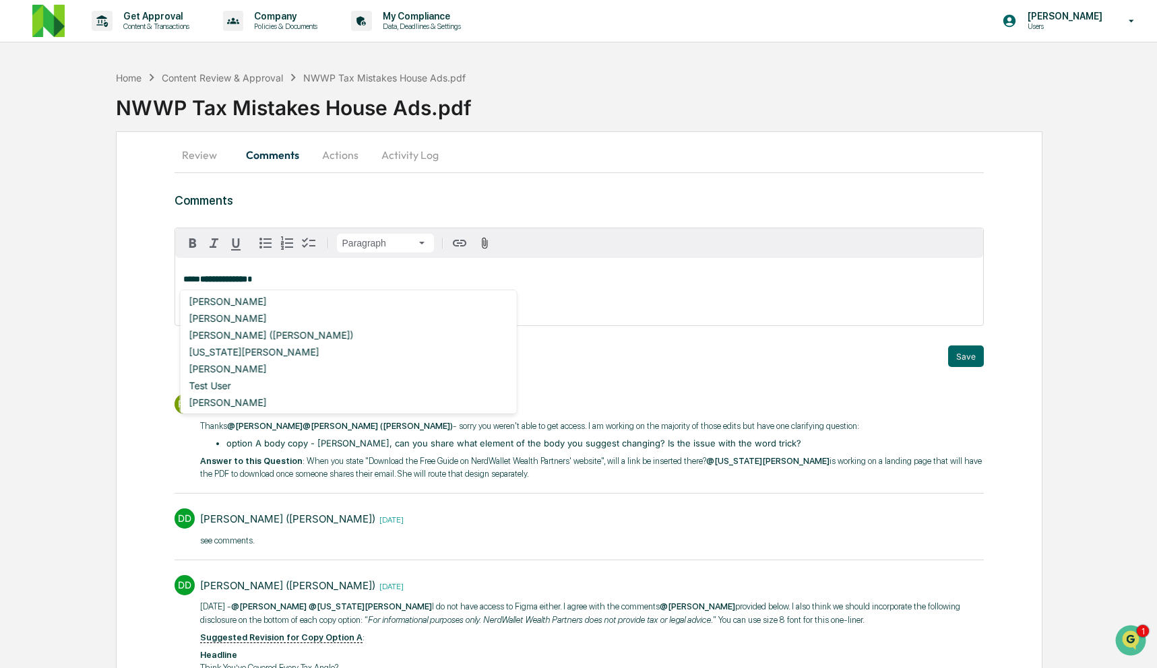
click at [318, 285] on div "**********" at bounding box center [579, 291] width 809 height 67
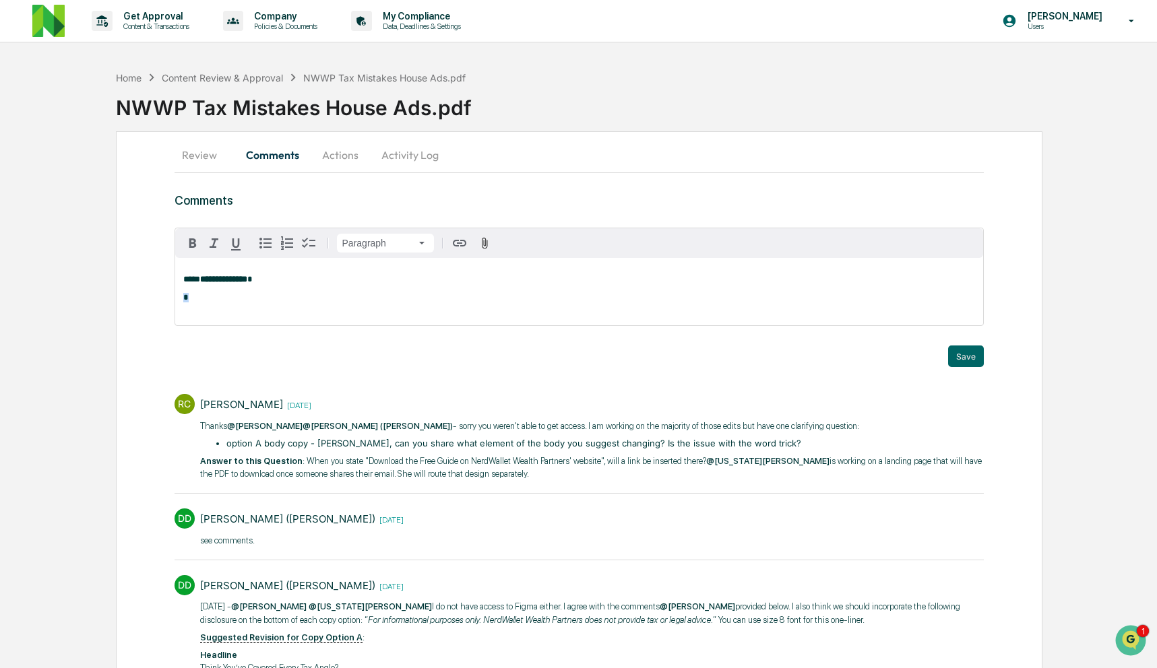
click at [318, 285] on div "**********" at bounding box center [579, 291] width 809 height 67
click at [280, 281] on p "*****" at bounding box center [579, 279] width 792 height 9
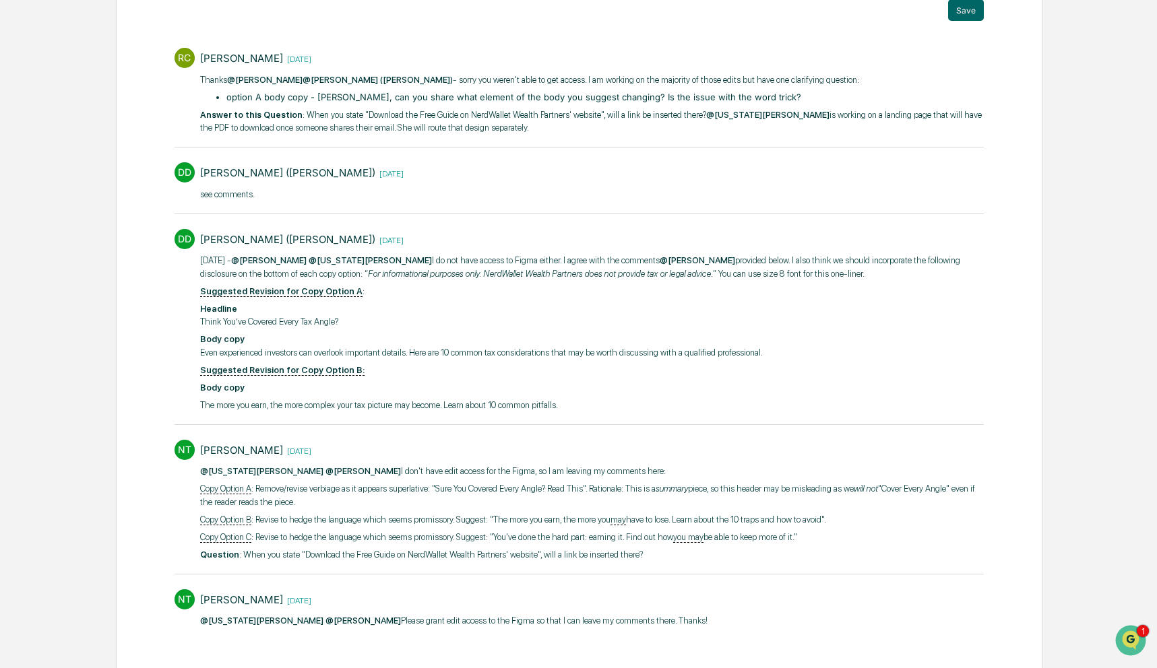
scroll to position [361, 0]
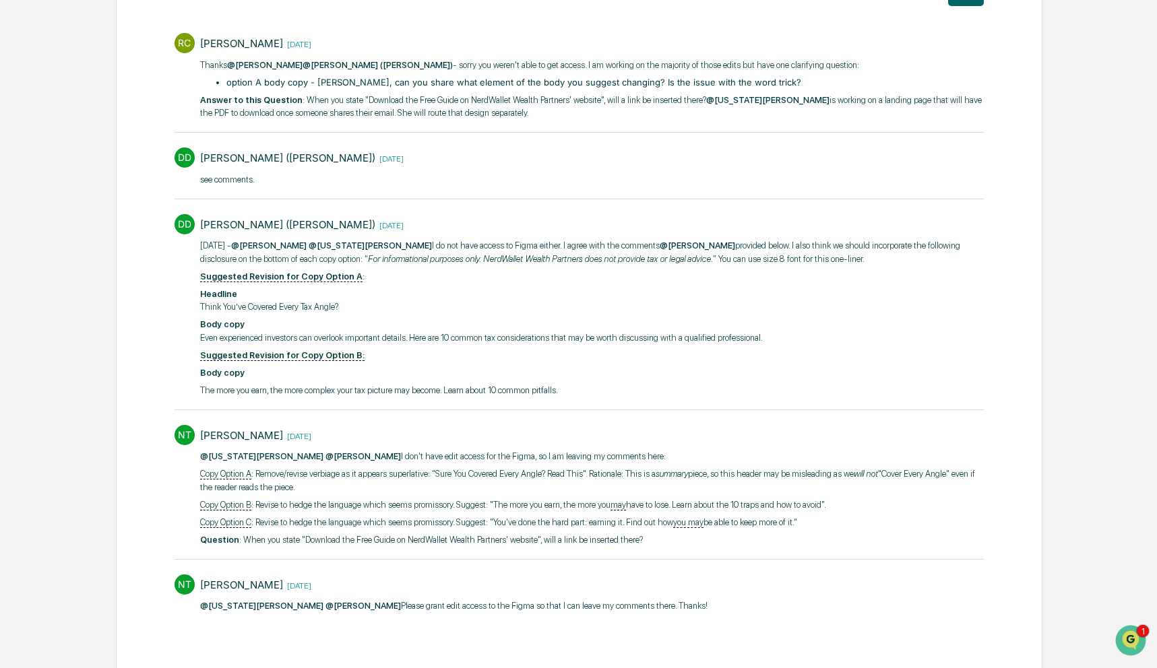
click at [497, 600] on p "@Georgia McIntyre @Rachel Carlisle Please grant edit access to the Figma so tha…" at bounding box center [453, 606] width 507 height 13
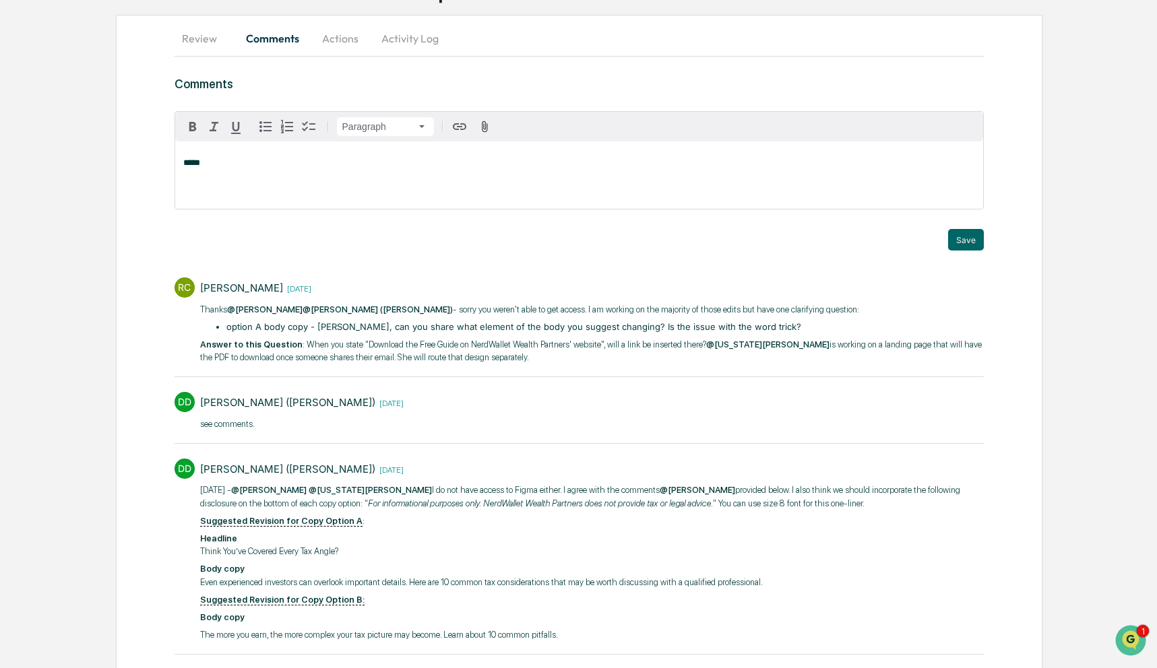
scroll to position [109, 0]
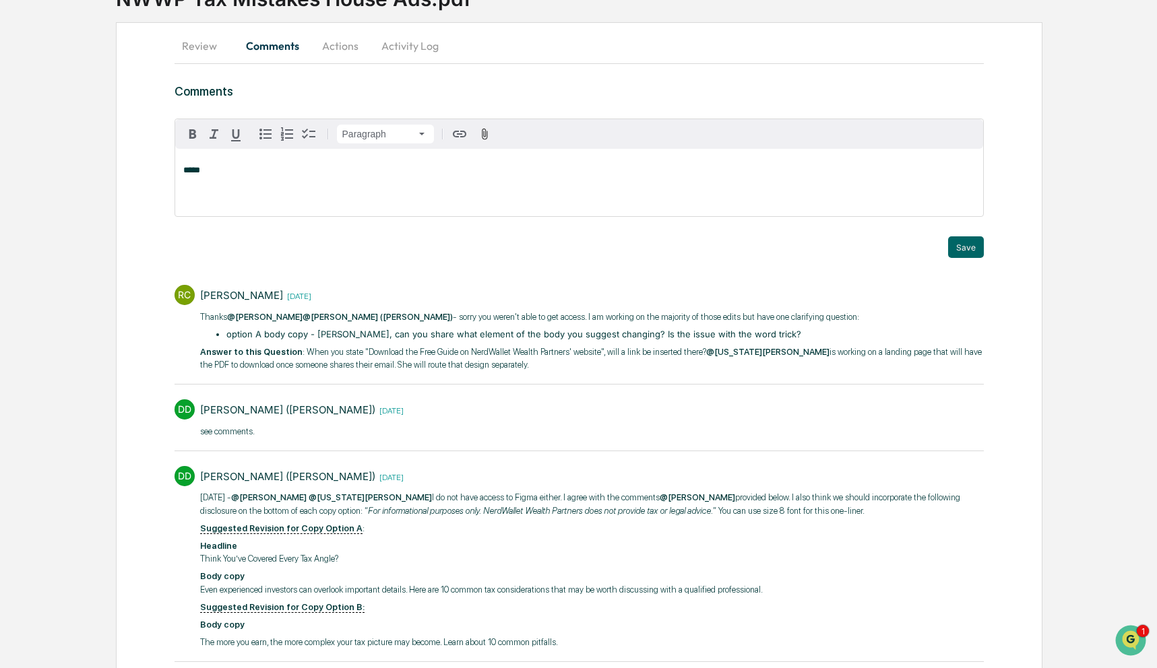
click at [203, 36] on button "Review" at bounding box center [205, 46] width 61 height 32
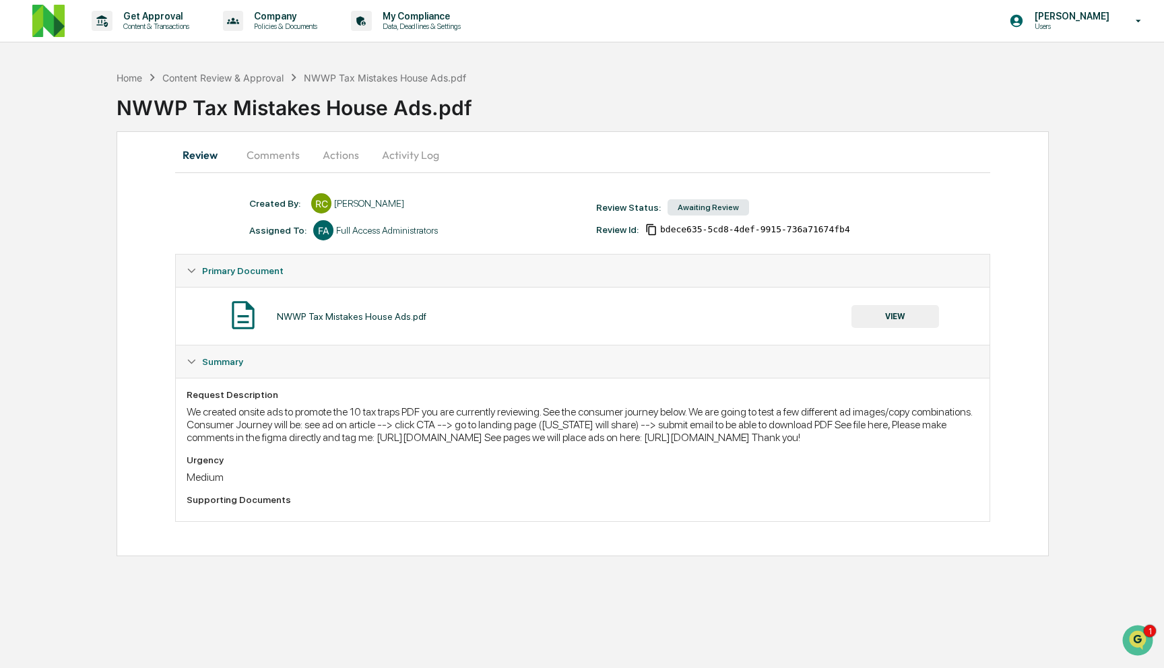
drag, startPoint x: 188, startPoint y: 452, endPoint x: 838, endPoint y: 449, distance: 650.2
click at [838, 444] on div "We created onsite ads to promote the 10 tax traps PDF you are currently reviewi…" at bounding box center [583, 425] width 792 height 38
copy div "https://www.figma.com/design/hjT1Rlb4ajqk7Bz160mHdI/25Q3_UEG_NWP_House-Ads?node…"
click at [274, 160] on button "Comments" at bounding box center [273, 155] width 75 height 32
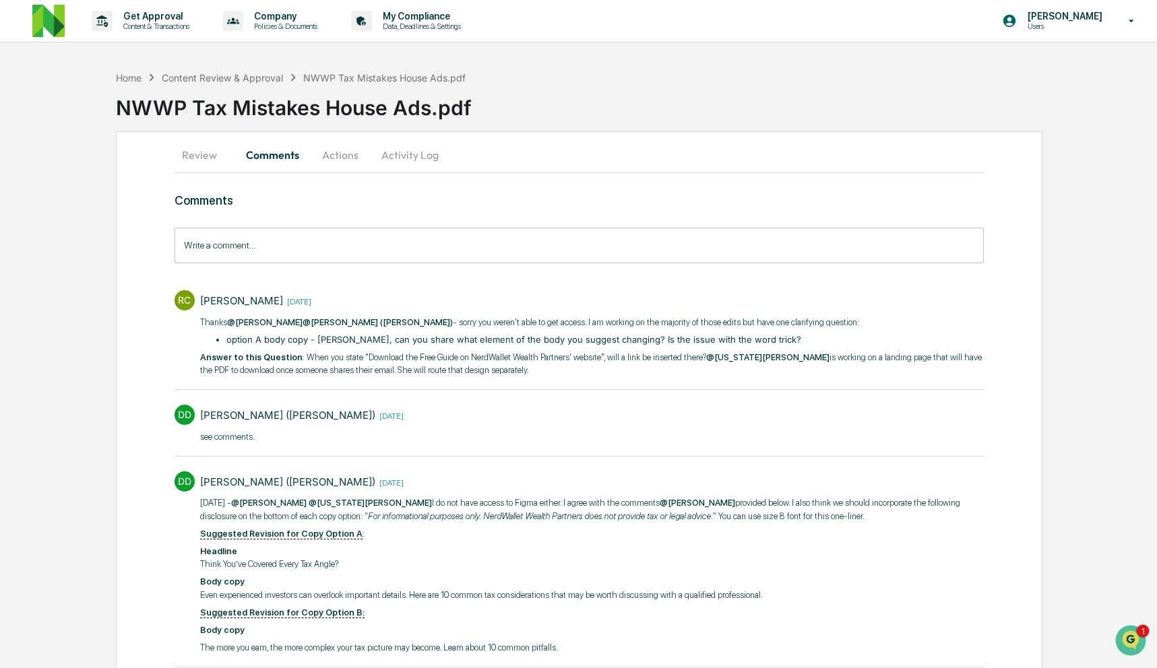
click at [365, 253] on input "Write a comment..." at bounding box center [580, 246] width 810 height 36
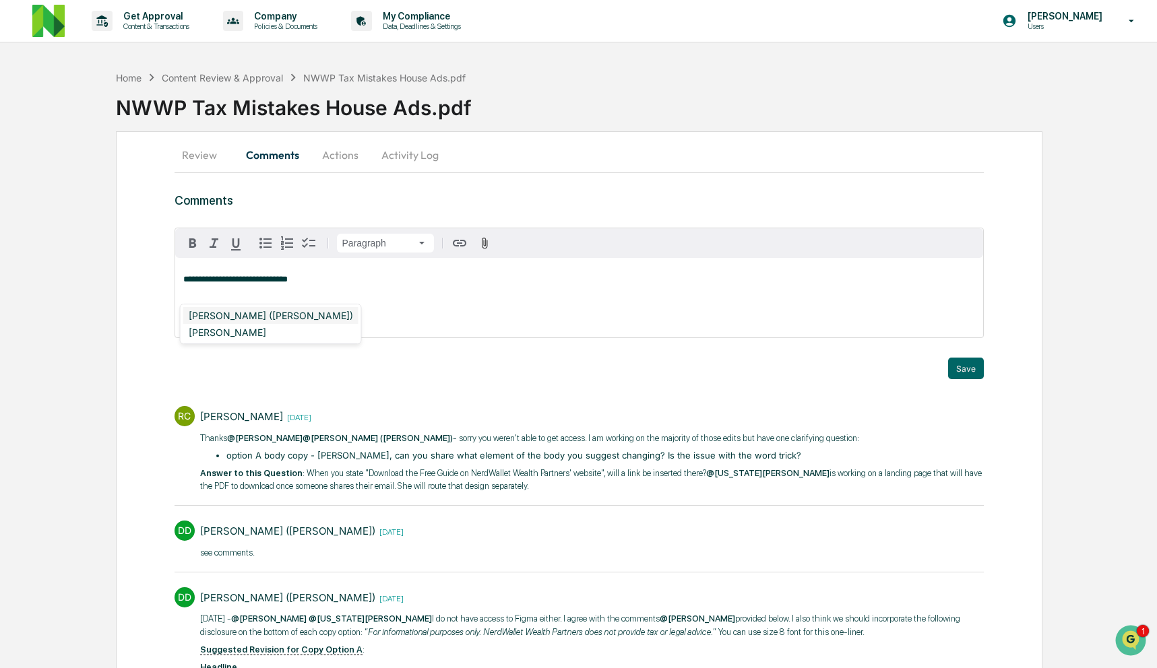
click at [279, 311] on div "[PERSON_NAME] ([PERSON_NAME])" at bounding box center [270, 315] width 175 height 17
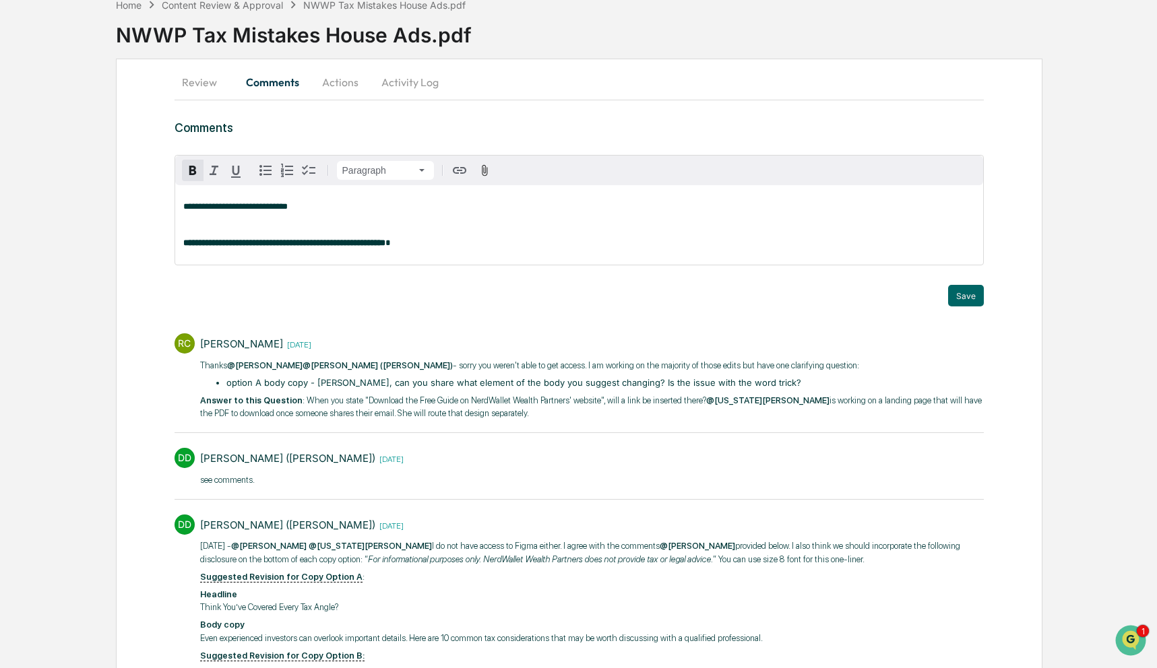
scroll to position [86, 0]
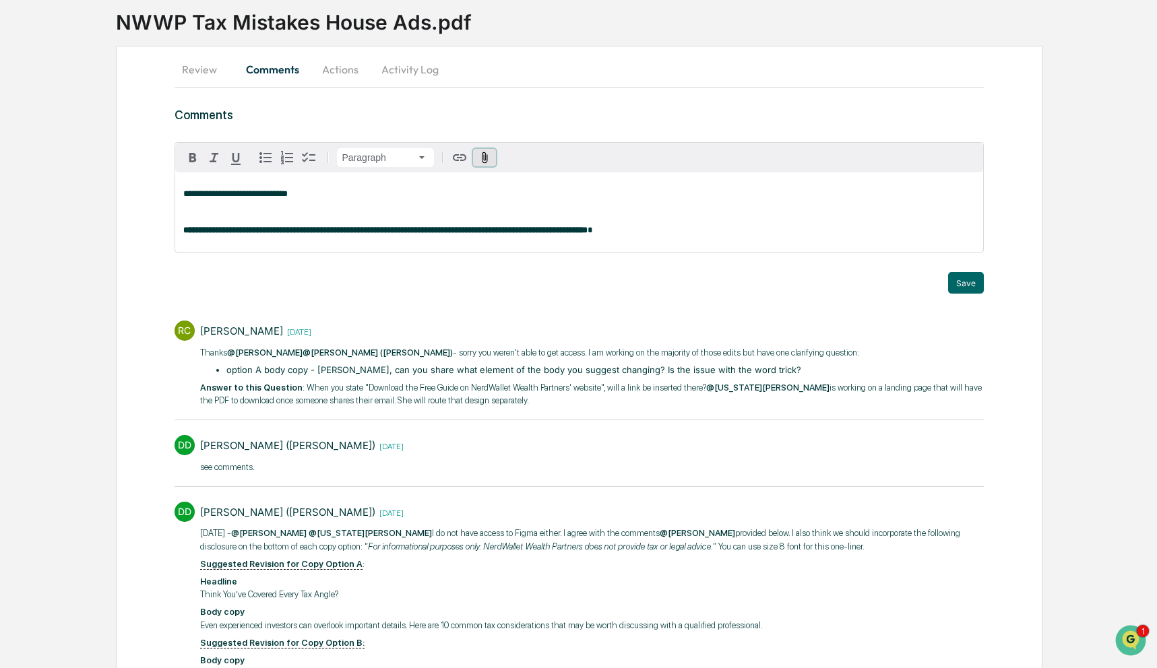
click at [482, 160] on icon "button" at bounding box center [484, 158] width 13 height 13
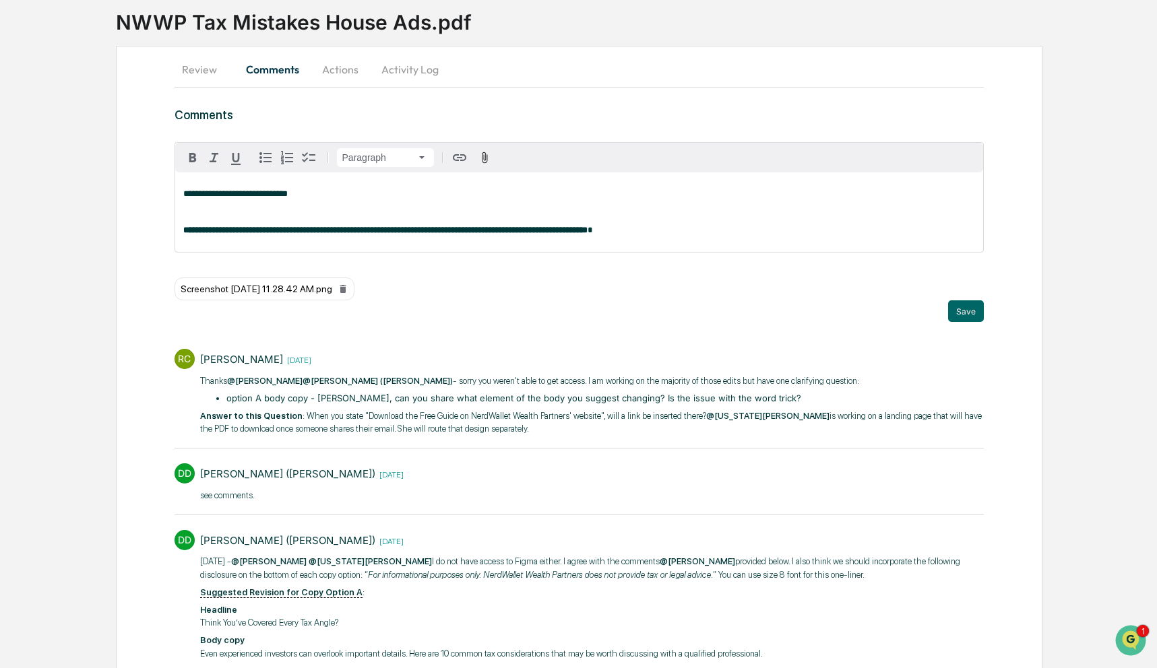
click at [373, 189] on div "**********" at bounding box center [579, 212] width 809 height 80
click at [378, 191] on p "**********" at bounding box center [579, 193] width 792 height 9
click at [393, 220] on div "**********" at bounding box center [579, 212] width 809 height 80
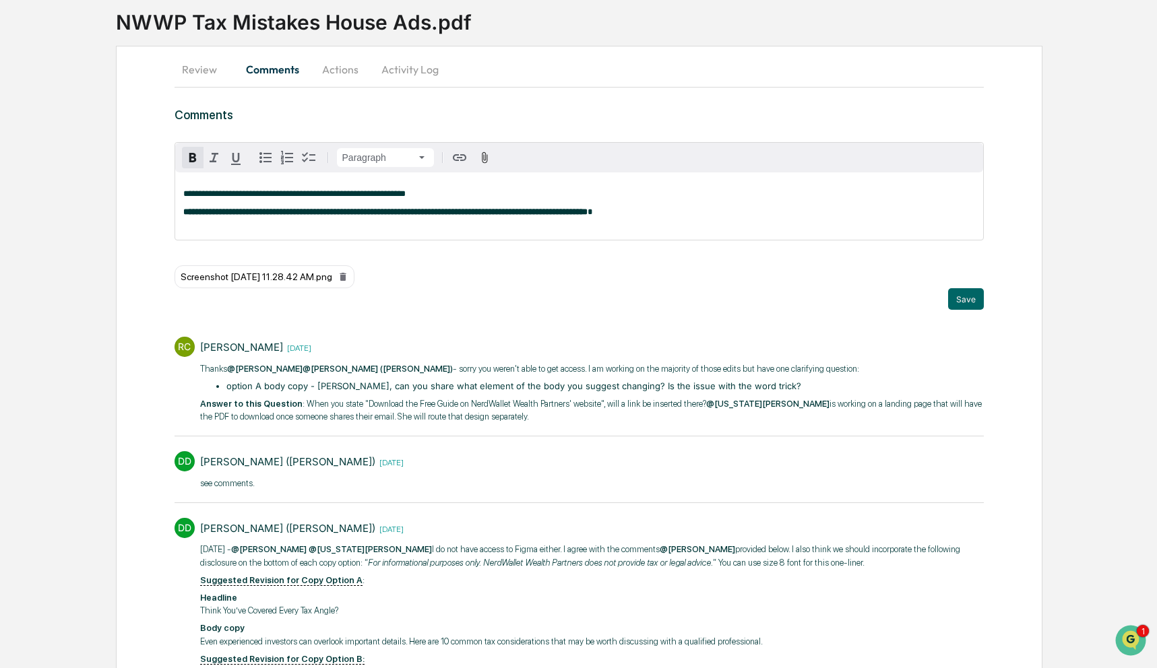
click at [508, 194] on p "**********" at bounding box center [579, 193] width 792 height 9
click at [486, 163] on icon "button" at bounding box center [484, 158] width 13 height 13
click at [528, 279] on icon at bounding box center [525, 277] width 6 height 8
click at [970, 305] on button "Save" at bounding box center [966, 299] width 36 height 22
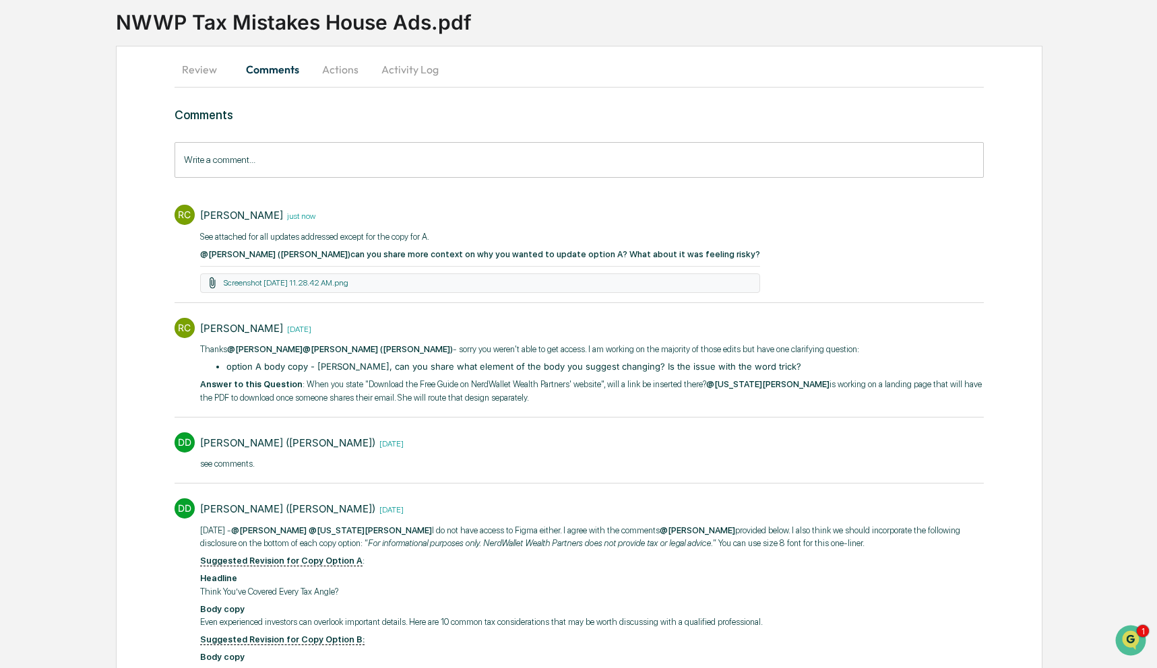
click at [203, 73] on button "Review" at bounding box center [205, 69] width 61 height 32
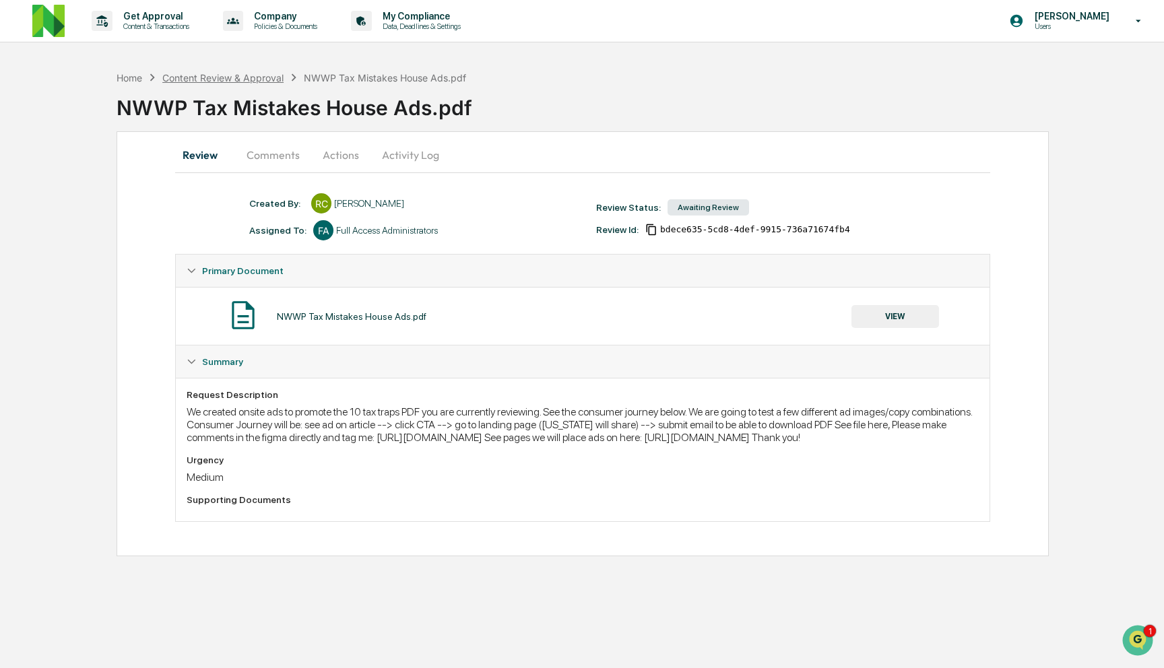
click at [267, 77] on div "Content Review & Approval" at bounding box center [222, 77] width 121 height 11
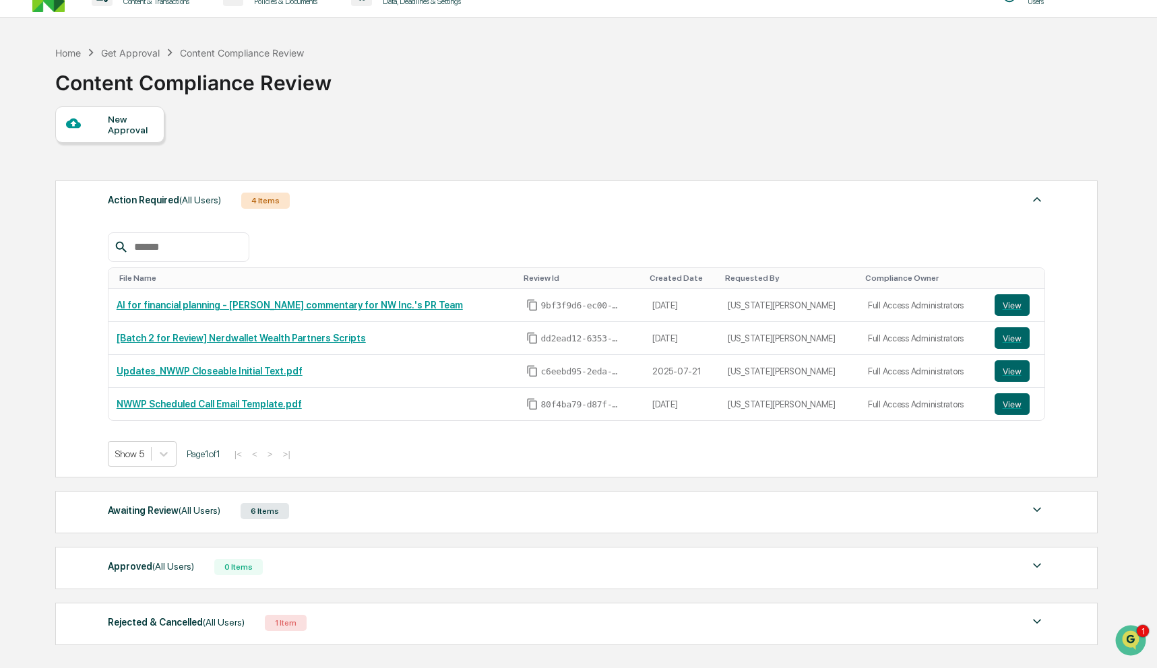
scroll to position [26, 0]
click at [518, 506] on div "Awaiting Review (All Users) 6 Items" at bounding box center [576, 510] width 937 height 19
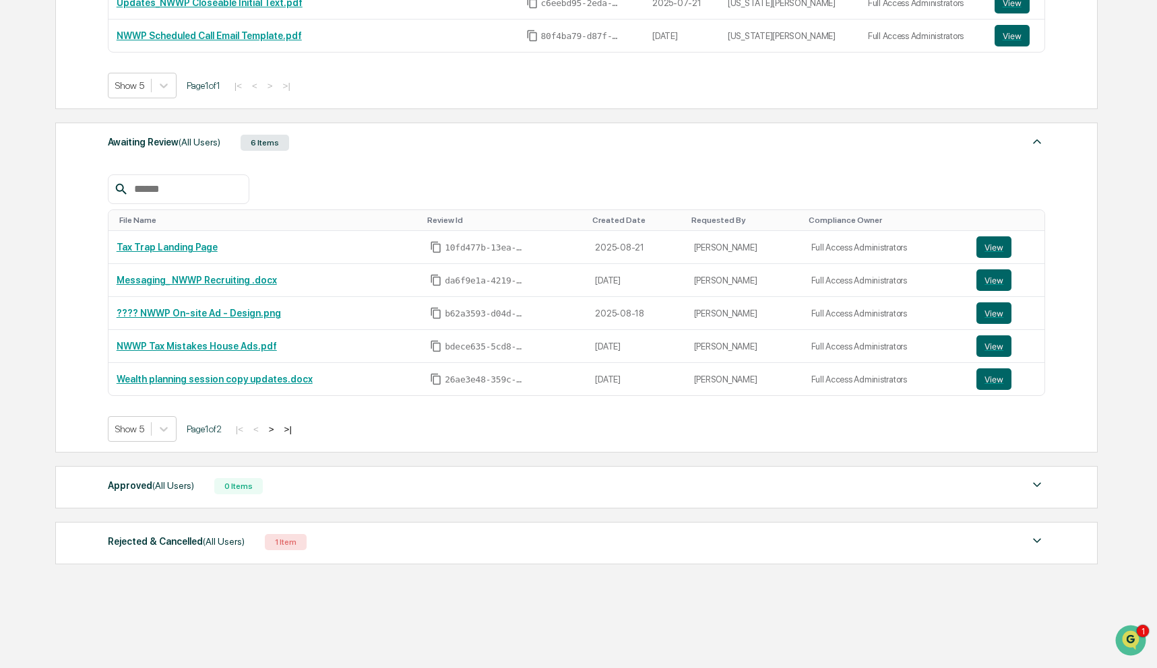
scroll to position [398, 0]
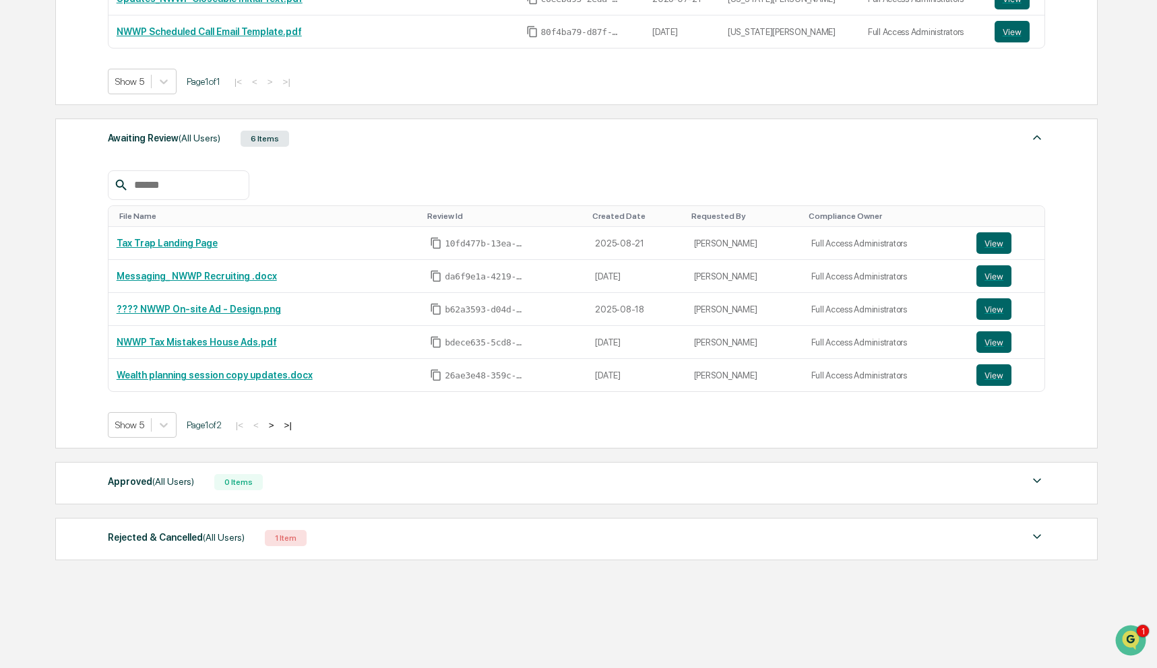
click at [278, 423] on button ">" at bounding box center [271, 425] width 13 height 11
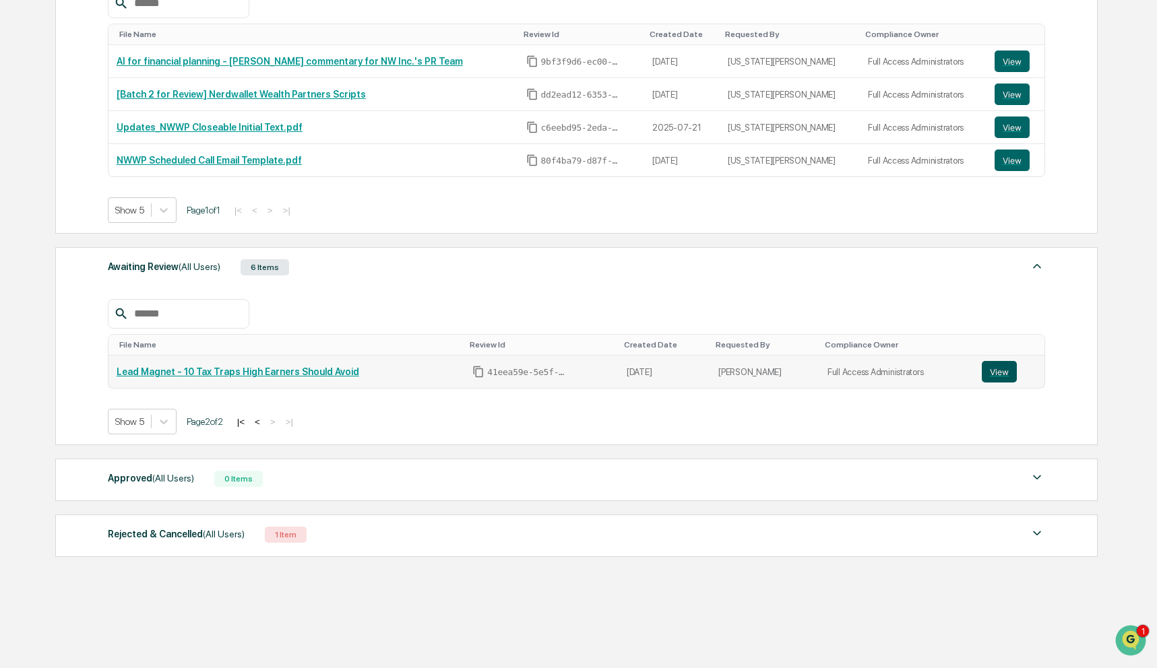
click at [992, 367] on button "View" at bounding box center [999, 372] width 35 height 22
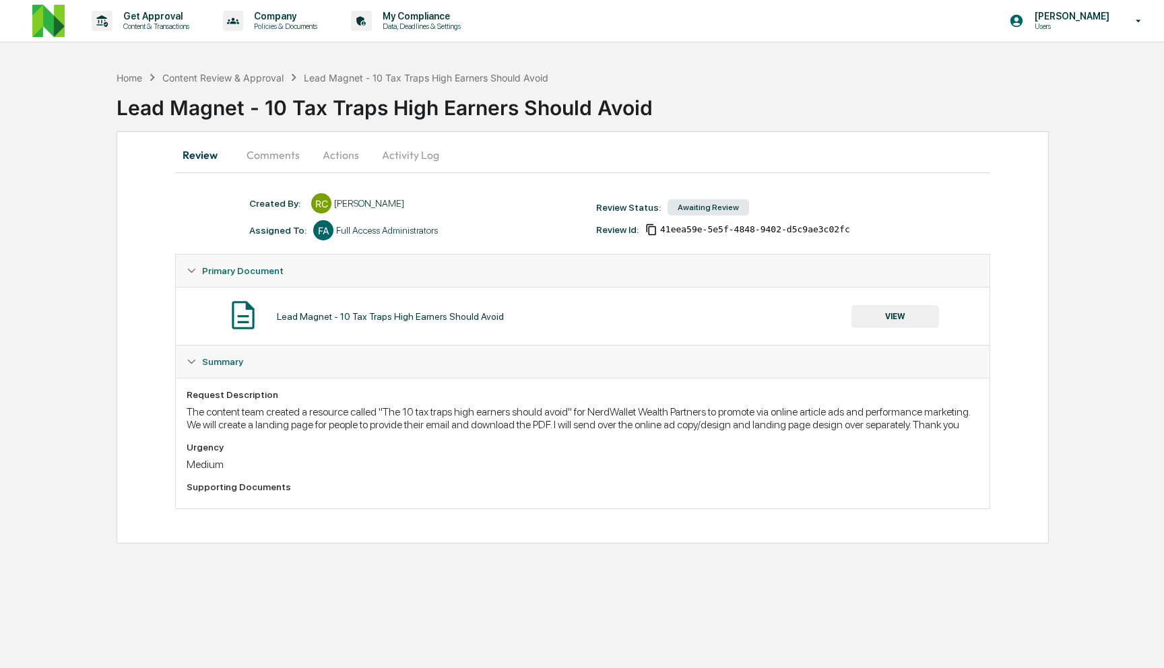
click at [271, 154] on button "Comments" at bounding box center [273, 155] width 75 height 32
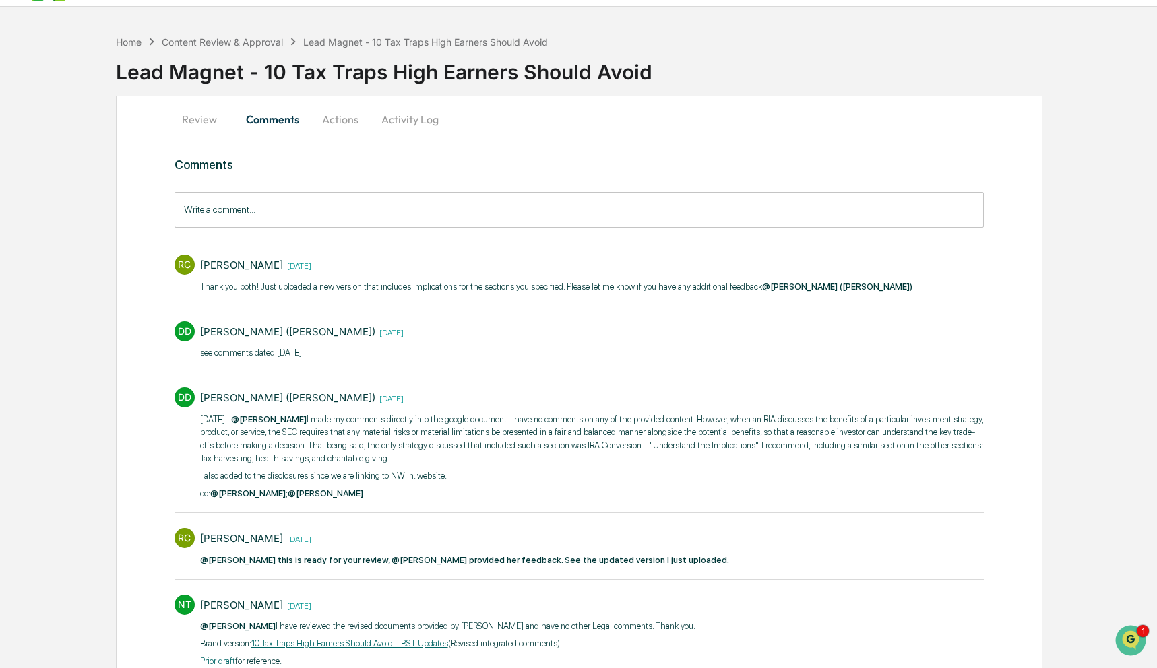
scroll to position [36, 0]
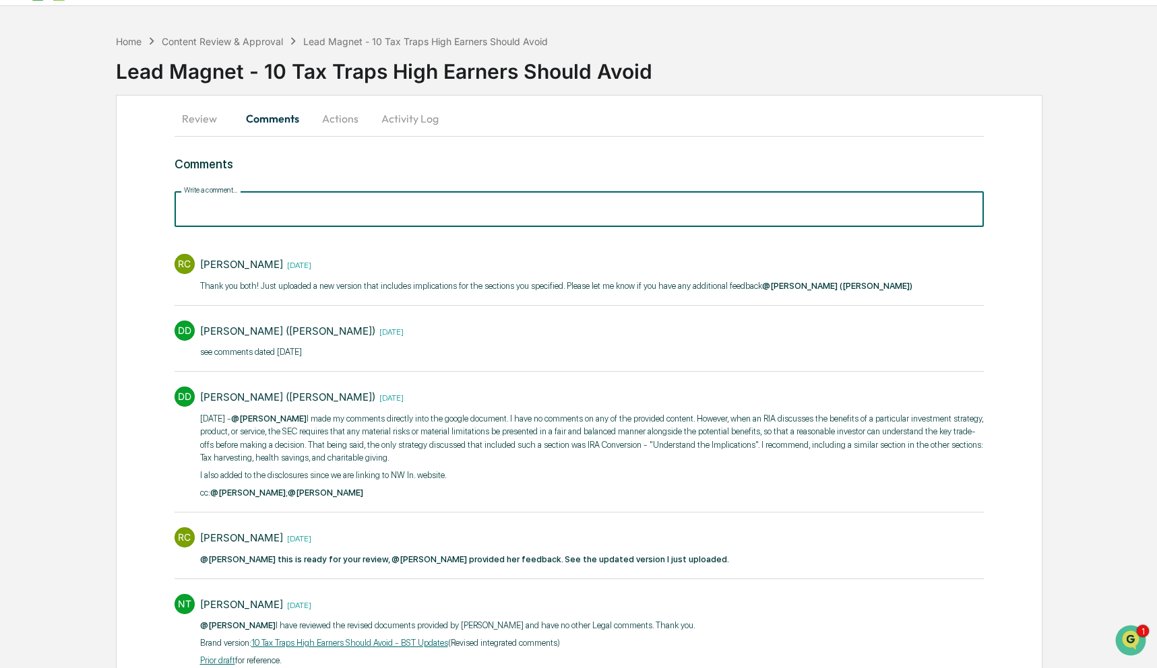
click at [543, 212] on input "Write a comment..." at bounding box center [580, 209] width 810 height 36
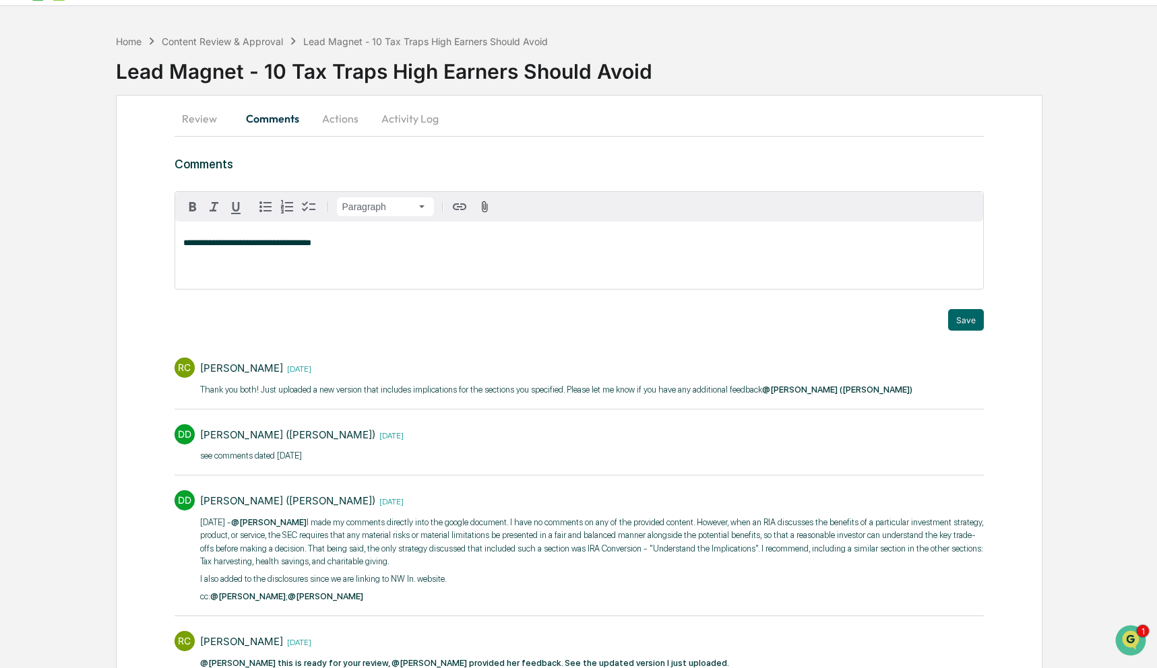
click at [434, 239] on p "**********" at bounding box center [579, 243] width 792 height 9
click at [482, 212] on icon "button" at bounding box center [484, 207] width 13 height 13
click at [386, 248] on p "**********" at bounding box center [579, 243] width 792 height 9
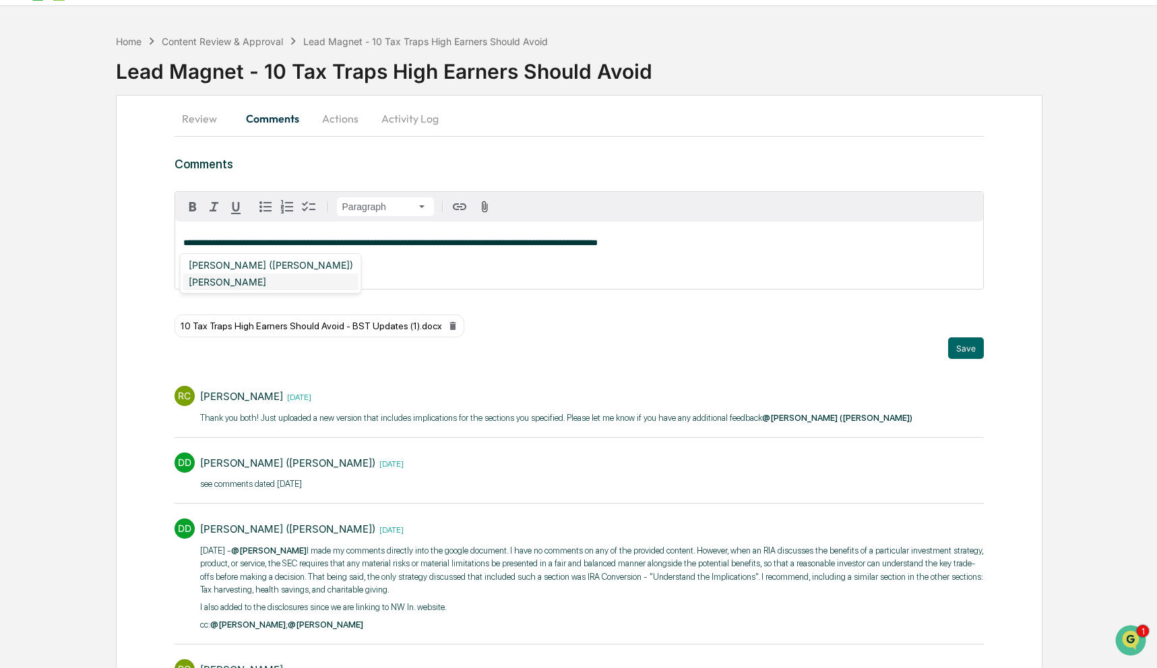
click at [260, 274] on div "DeeAnn Dempsey" at bounding box center [270, 282] width 175 height 17
click at [249, 270] on div "DeeAnn Mays (Dempsey)" at bounding box center [270, 265] width 175 height 17
click at [968, 342] on button "Save" at bounding box center [966, 349] width 36 height 22
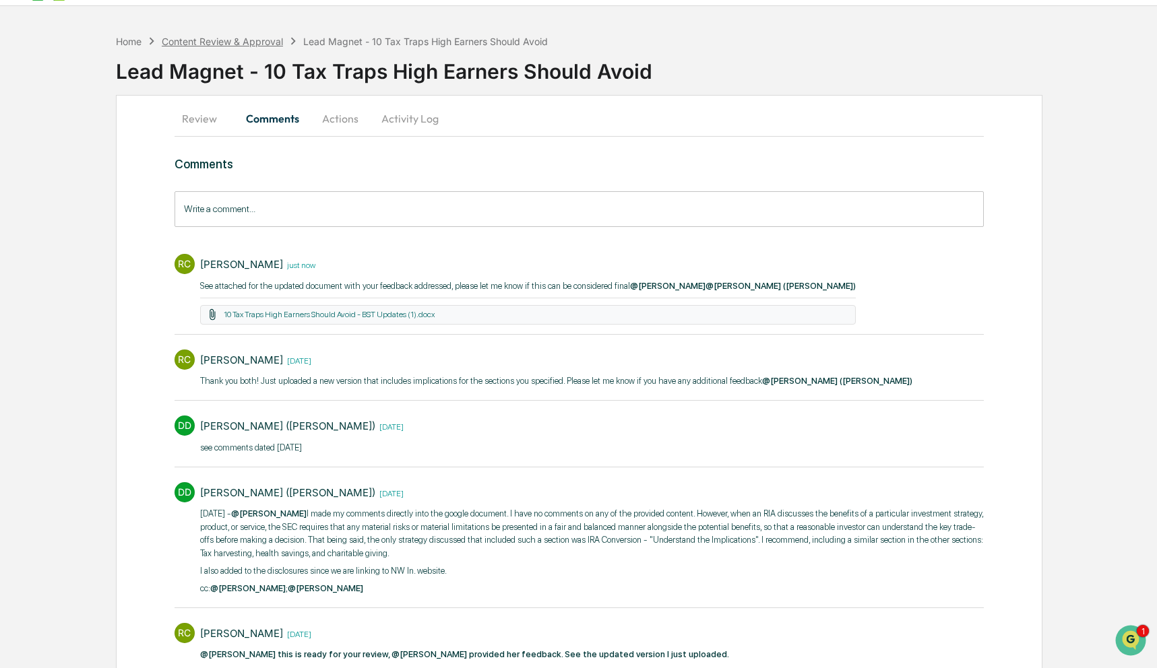
click at [197, 40] on div "Content Review & Approval" at bounding box center [222, 41] width 121 height 11
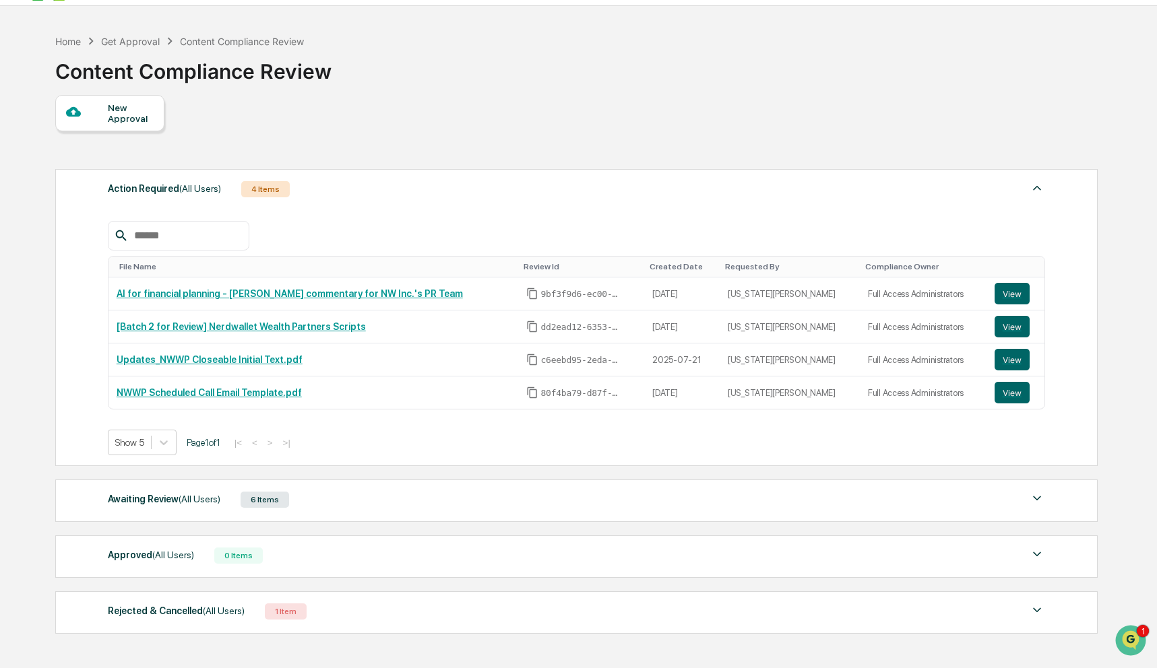
click at [371, 493] on div "Awaiting Review (All Users) 6 Items" at bounding box center [576, 499] width 937 height 19
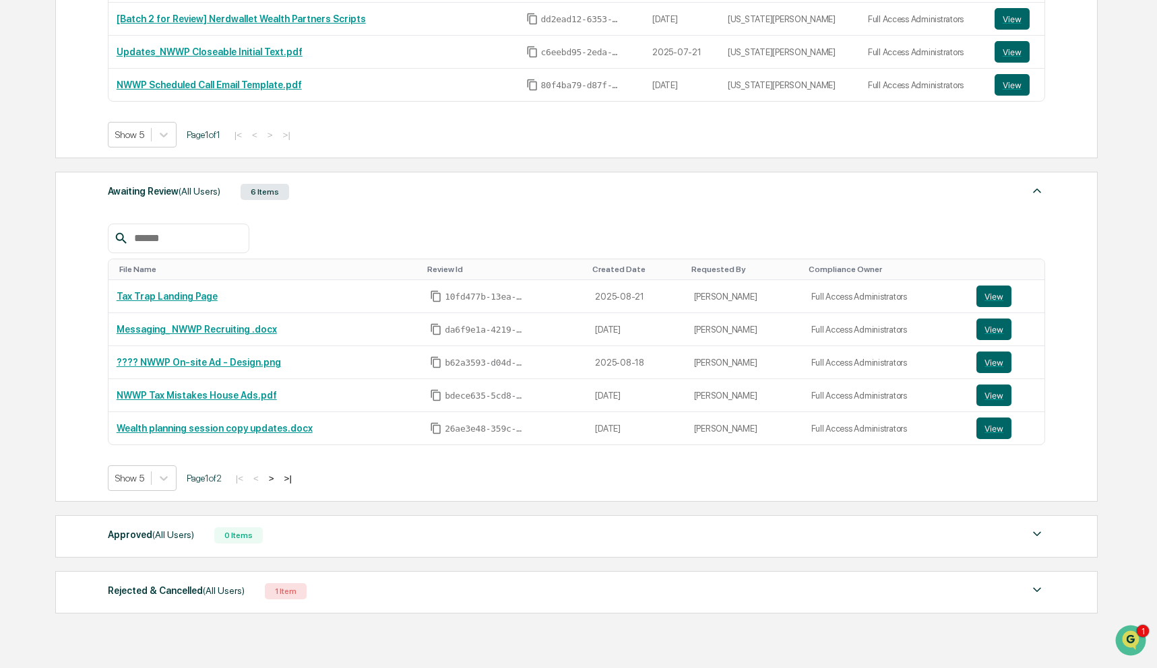
scroll to position [341, 0]
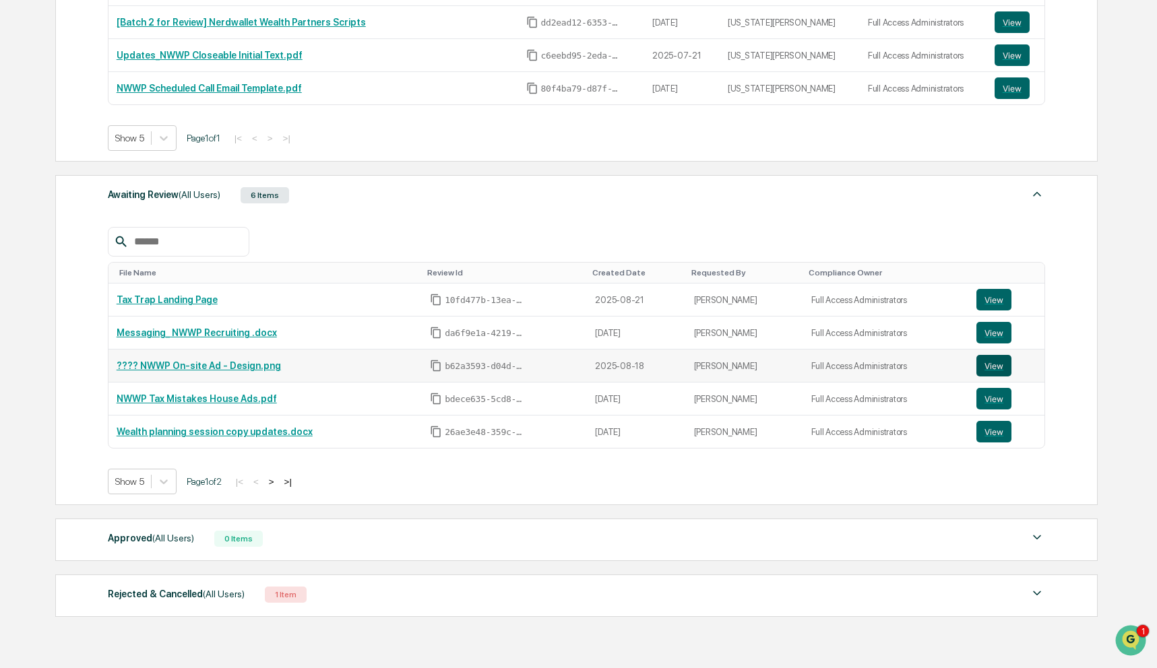
click at [986, 365] on button "View" at bounding box center [993, 366] width 35 height 22
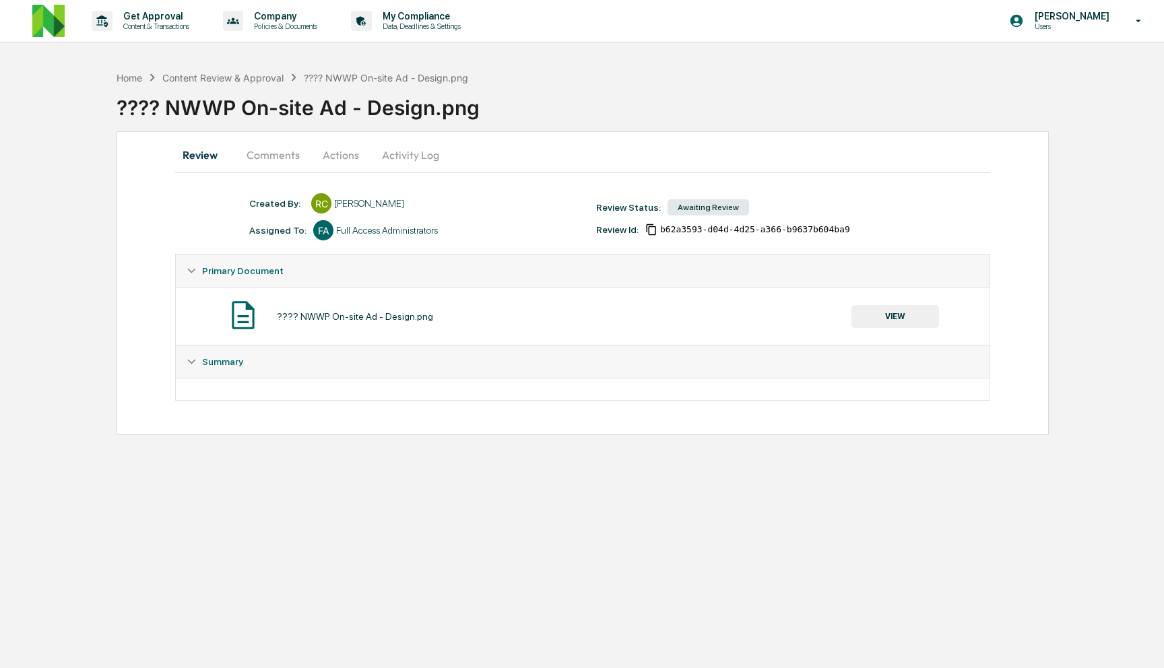
click at [287, 158] on button "Comments" at bounding box center [273, 155] width 75 height 32
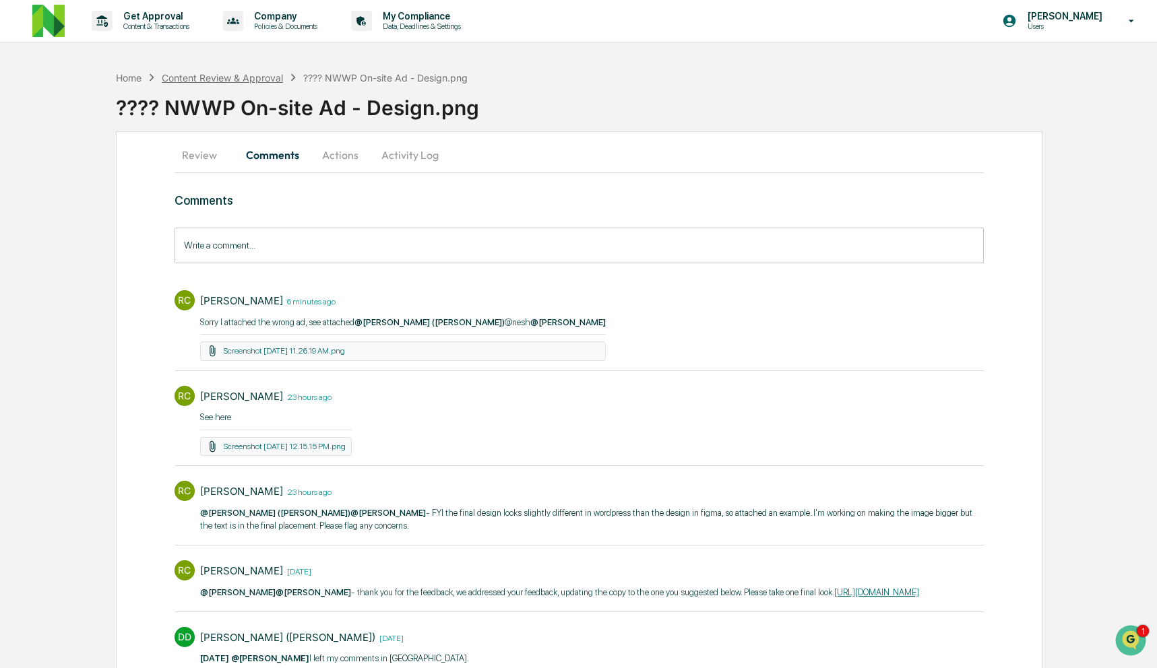
click at [249, 75] on div "Content Review & Approval" at bounding box center [222, 77] width 121 height 11
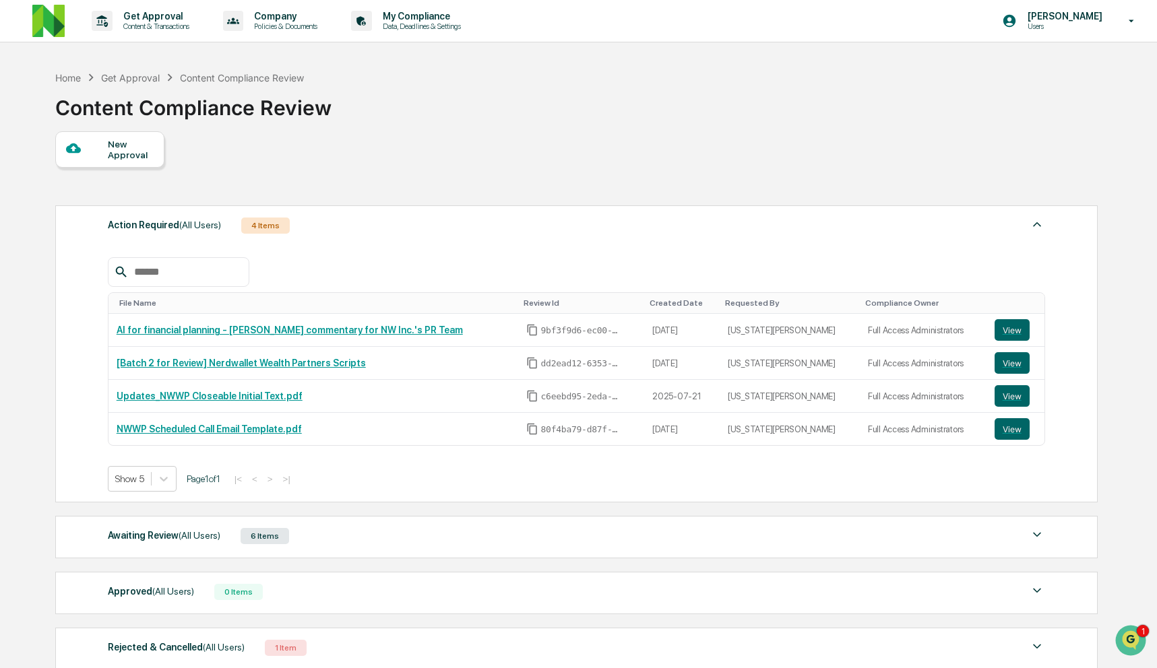
click at [385, 526] on div "Awaiting Review (All Users) 6 Items File Name Review Id Created Date Requested …" at bounding box center [576, 537] width 1042 height 42
drag, startPoint x: 462, startPoint y: 548, endPoint x: 469, endPoint y: 542, distance: 9.5
click at [462, 549] on div "Awaiting Review (All Users) 6 Items File Name Review Id Created Date Requested …" at bounding box center [576, 537] width 1042 height 42
click at [518, 555] on div "Awaiting Review (All Users) 6 Items File Name Review Id Created Date Requested …" at bounding box center [576, 537] width 1042 height 42
click at [691, 547] on div "Awaiting Review (All Users) 6 Items File Name Review Id Created Date Requested …" at bounding box center [576, 537] width 1042 height 42
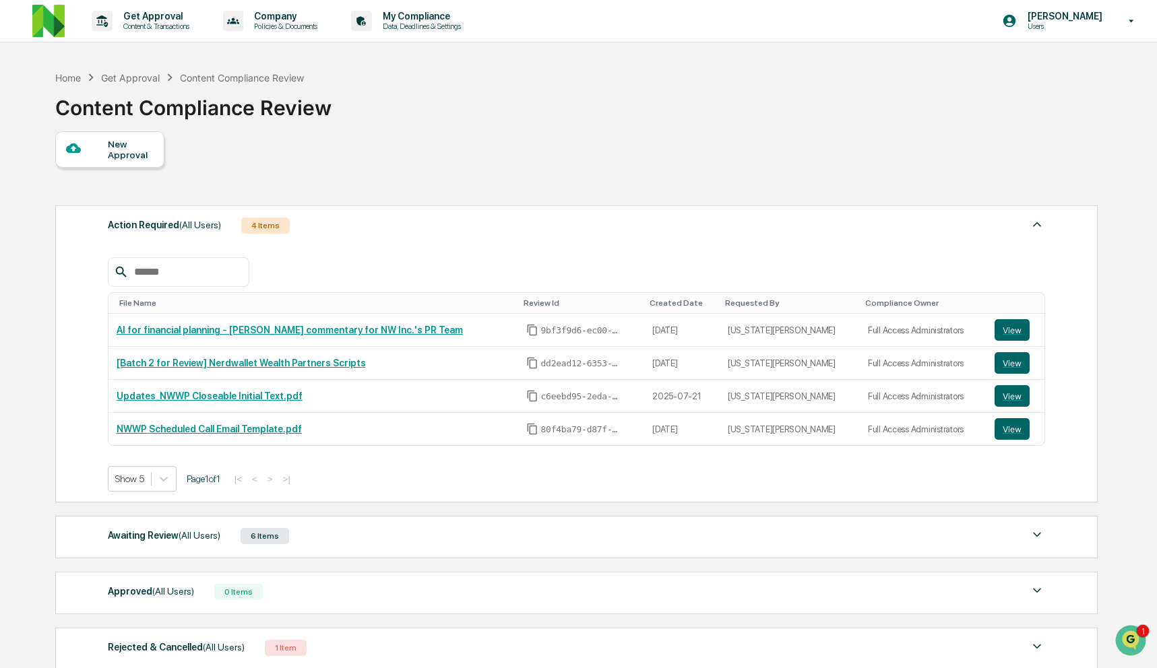
click at [1036, 538] on img at bounding box center [1037, 535] width 16 height 16
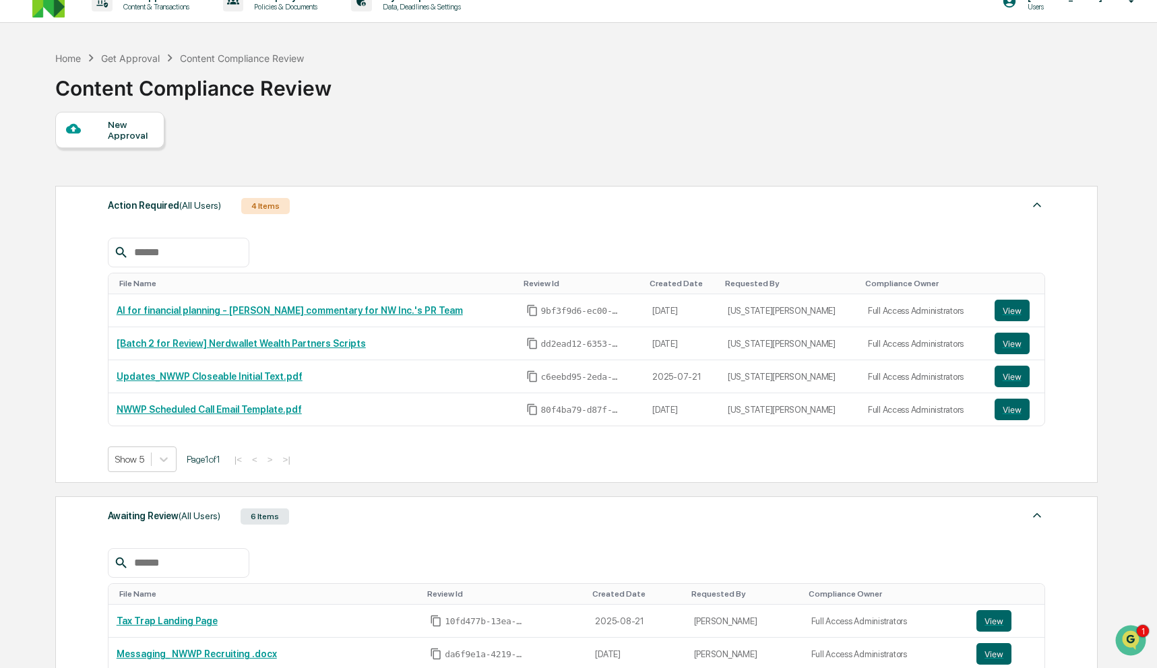
scroll to position [117, 0]
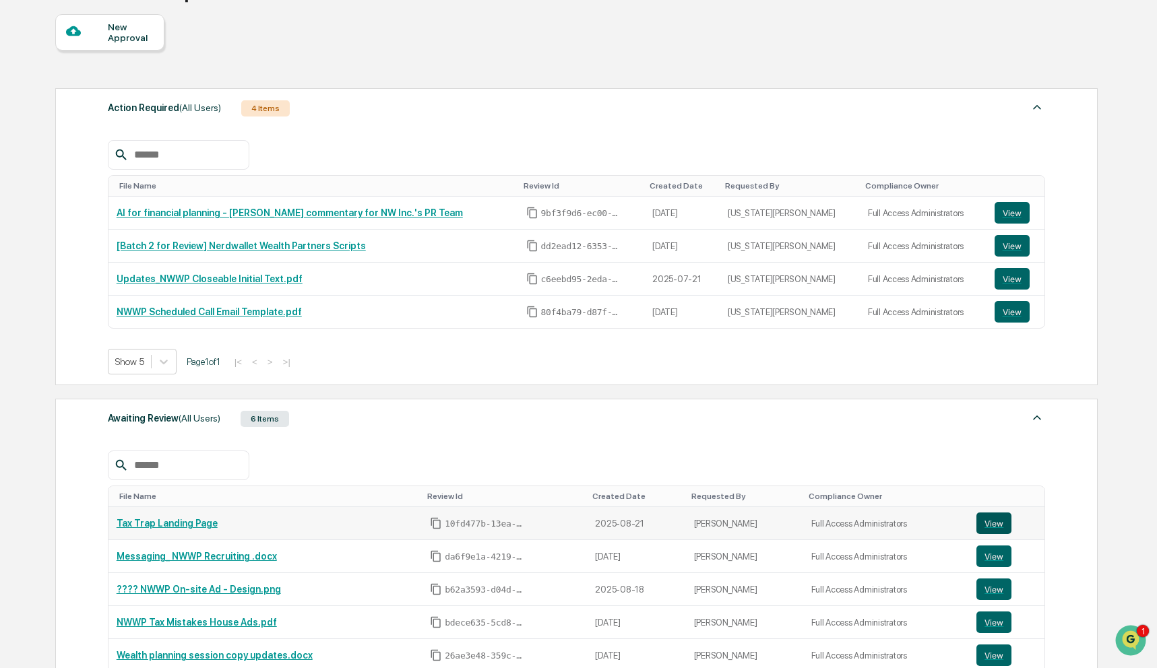
click at [994, 521] on button "View" at bounding box center [993, 524] width 35 height 22
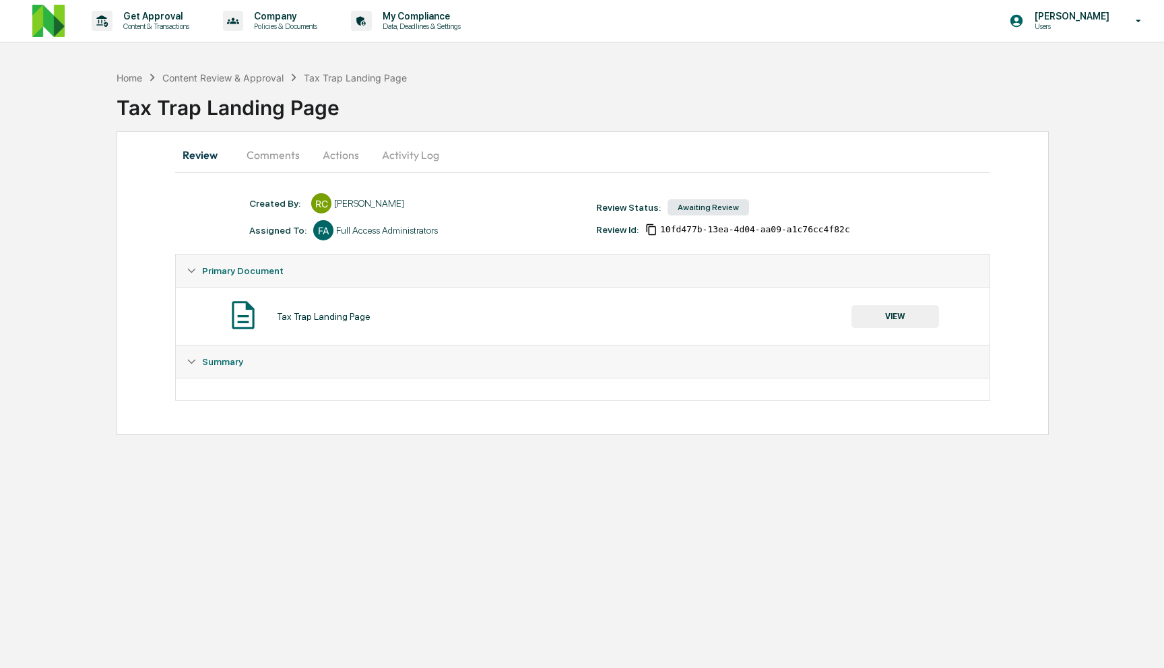
click at [294, 154] on button "Comments" at bounding box center [273, 155] width 75 height 32
